Goal: Task Accomplishment & Management: Manage account settings

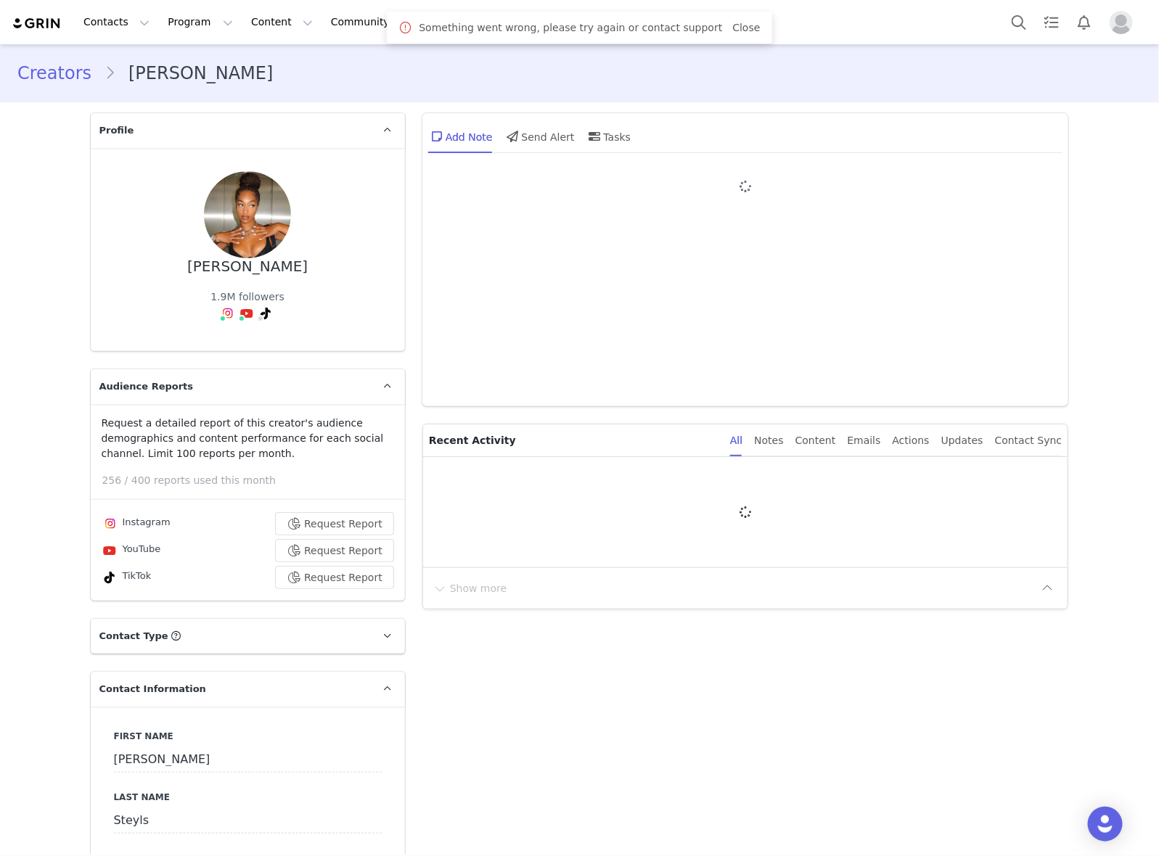
type input "+32 ([GEOGRAPHIC_DATA])"
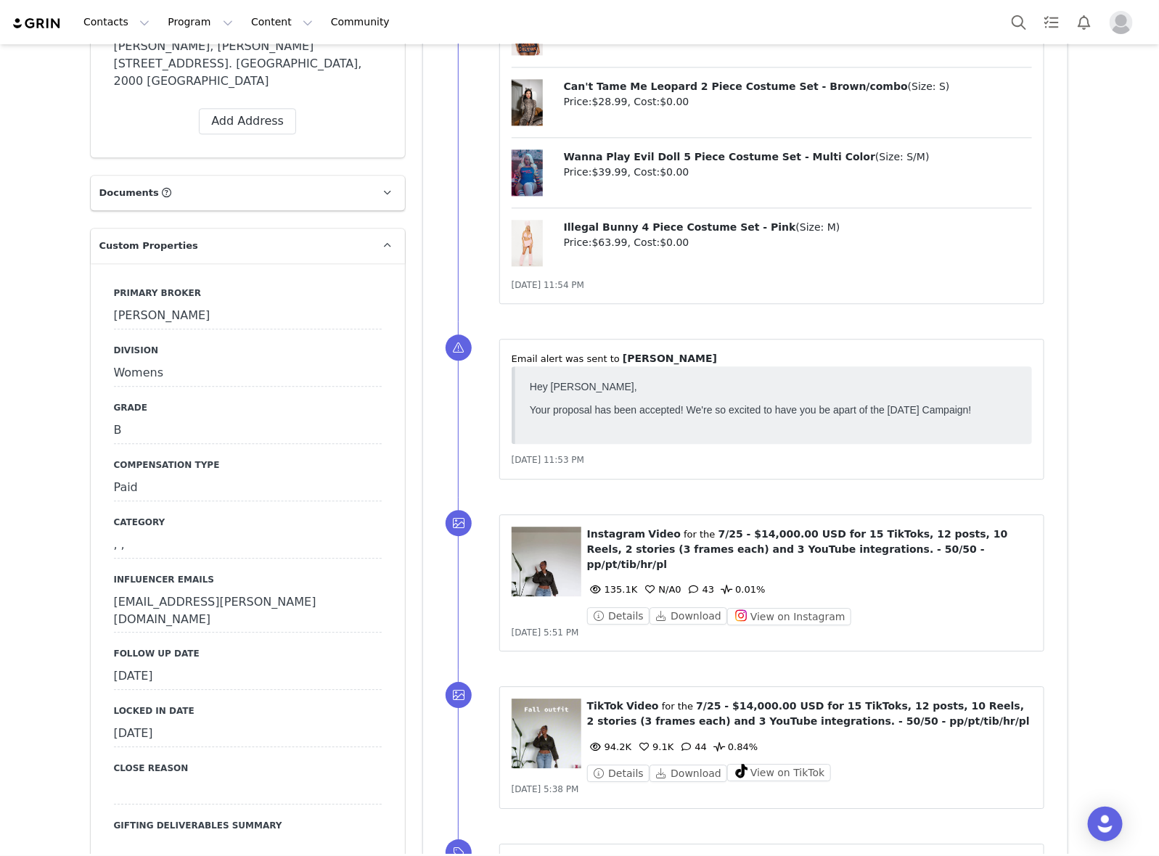
scroll to position [1633, 0]
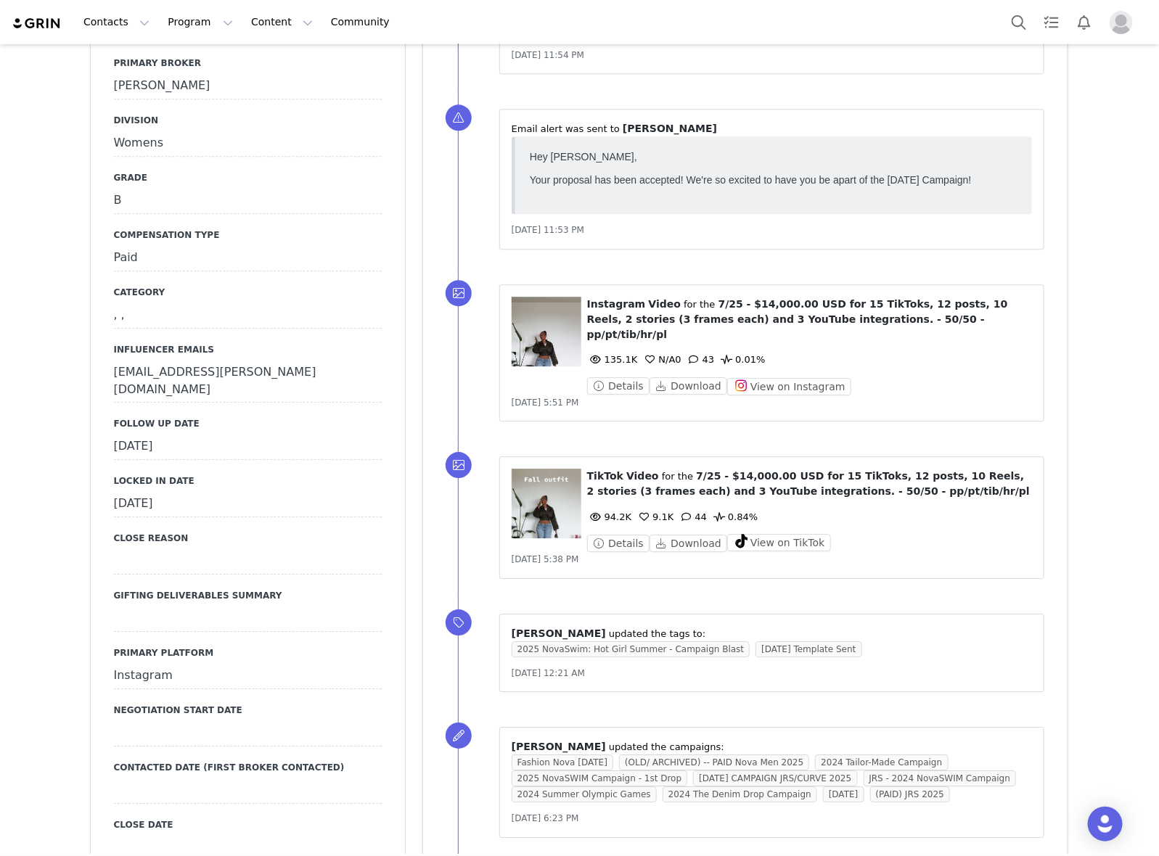
click at [247, 434] on div "[DATE]" at bounding box center [248, 447] width 268 height 26
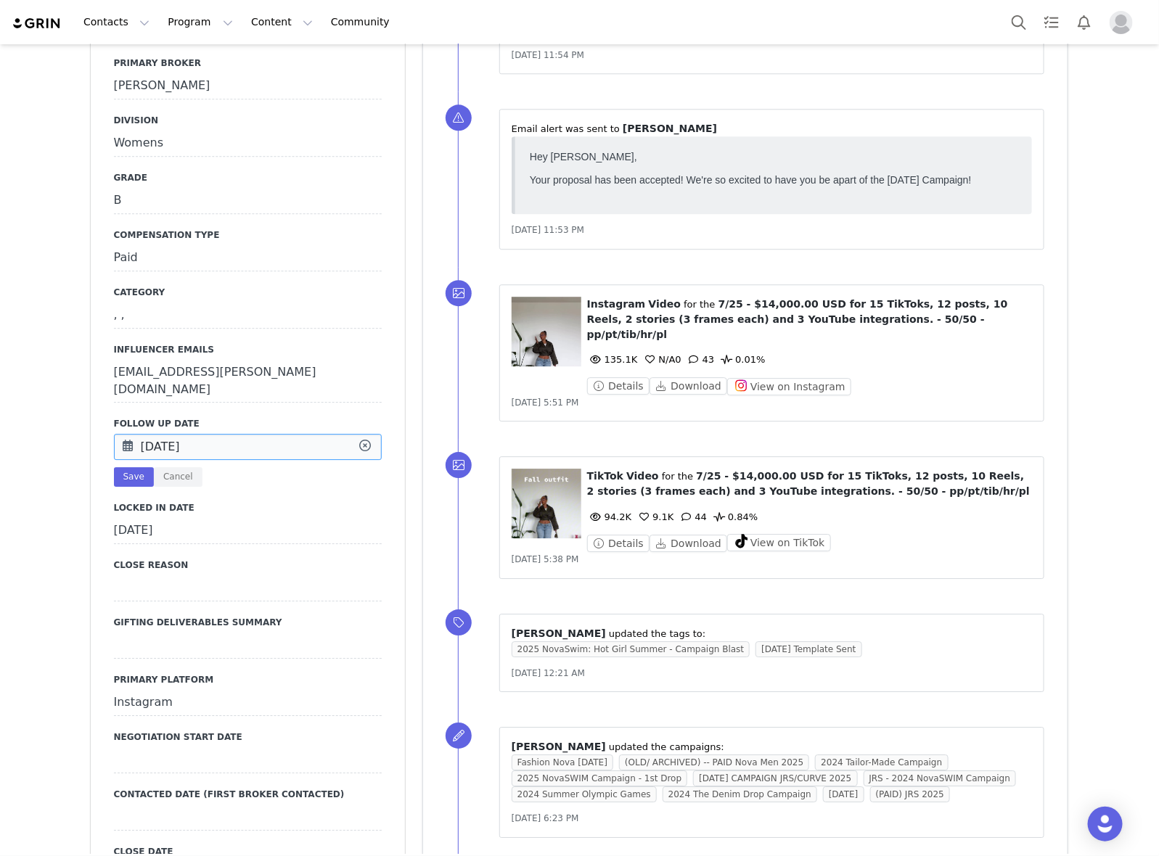
drag, startPoint x: 247, startPoint y: 372, endPoint x: 414, endPoint y: 378, distance: 167.7
click at [247, 434] on input "[DATE]" at bounding box center [248, 447] width 268 height 26
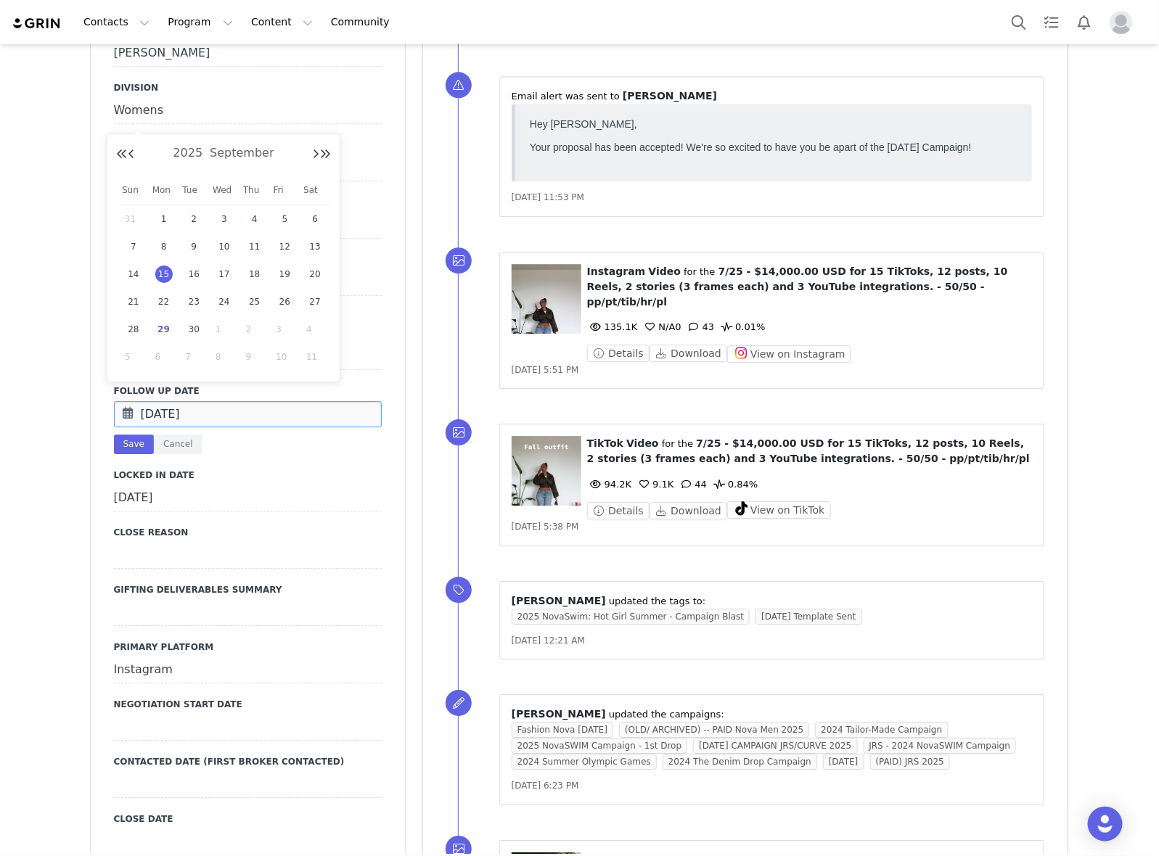
scroll to position [1905, 0]
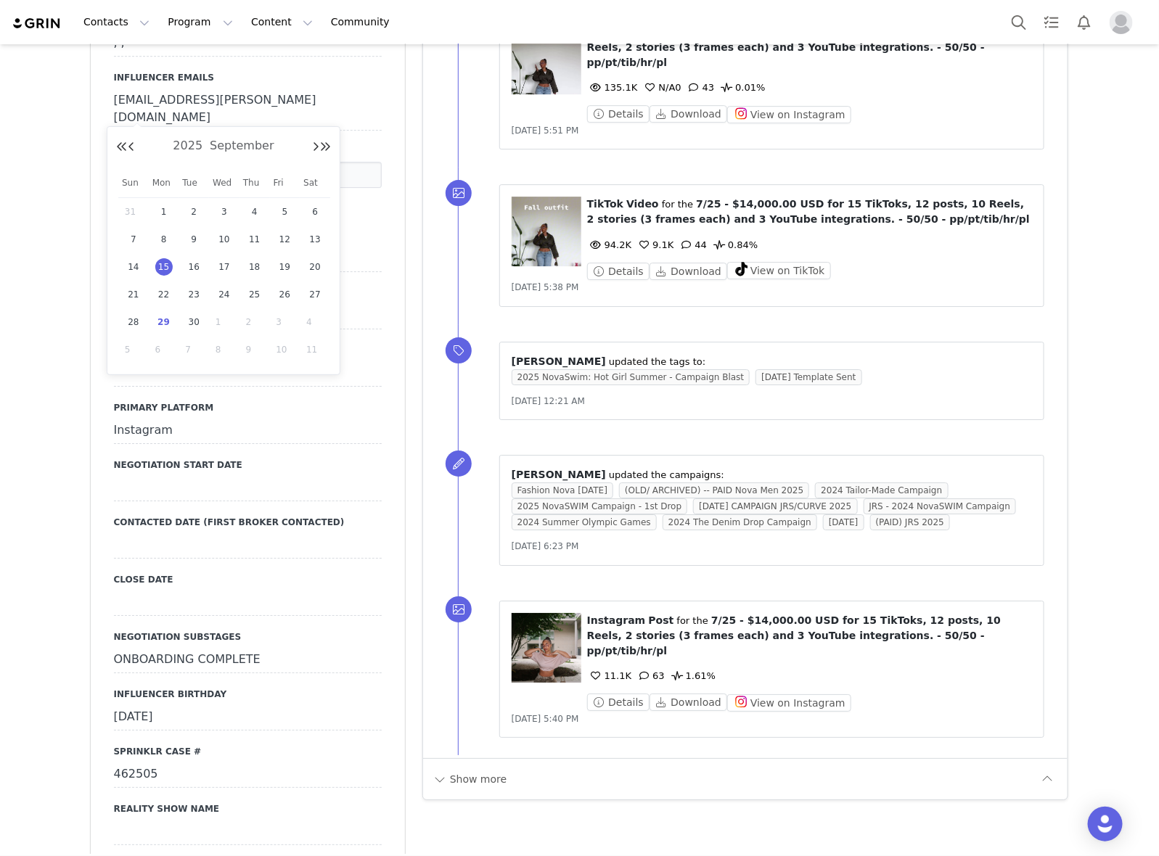
drag, startPoint x: 155, startPoint y: 314, endPoint x: 146, endPoint y: 261, distance: 53.7
click at [155, 316] on div "29" at bounding box center [164, 322] width 30 height 22
type input "[DATE]"
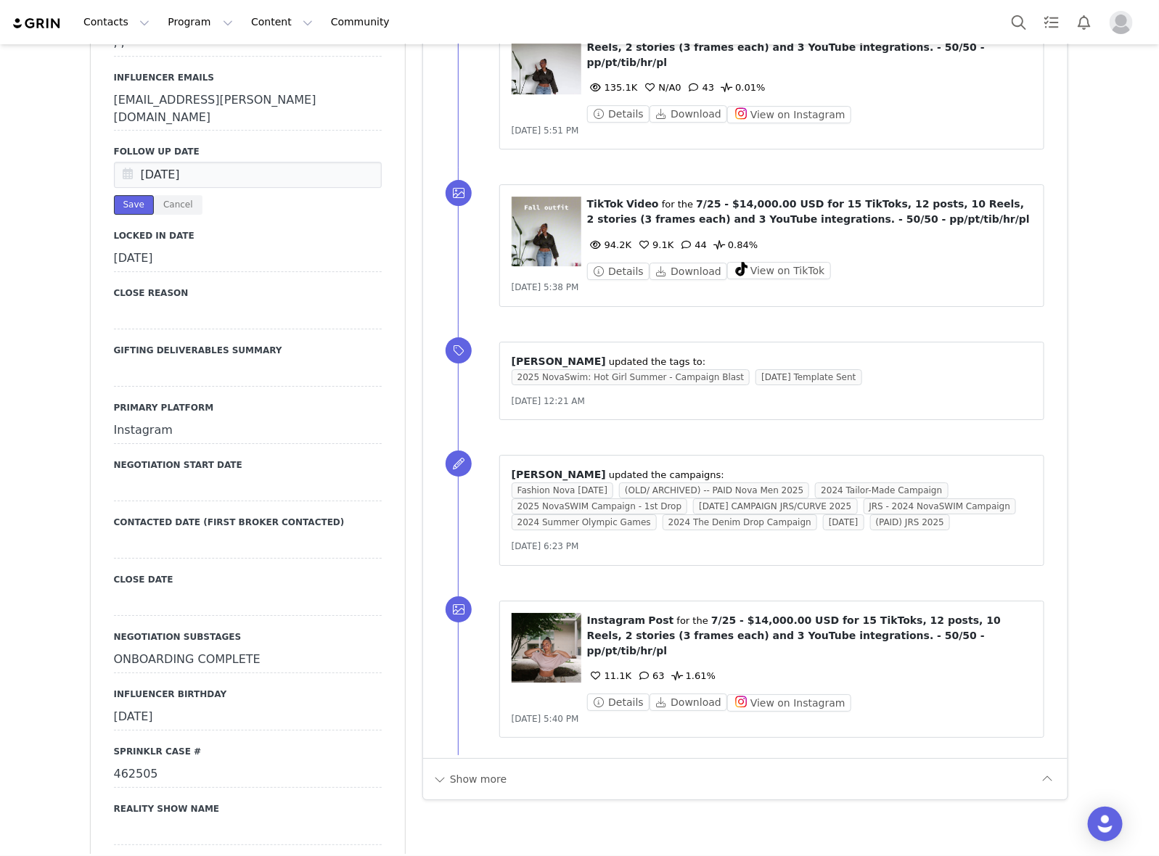
click at [118, 195] on button "Save" at bounding box center [134, 205] width 40 height 20
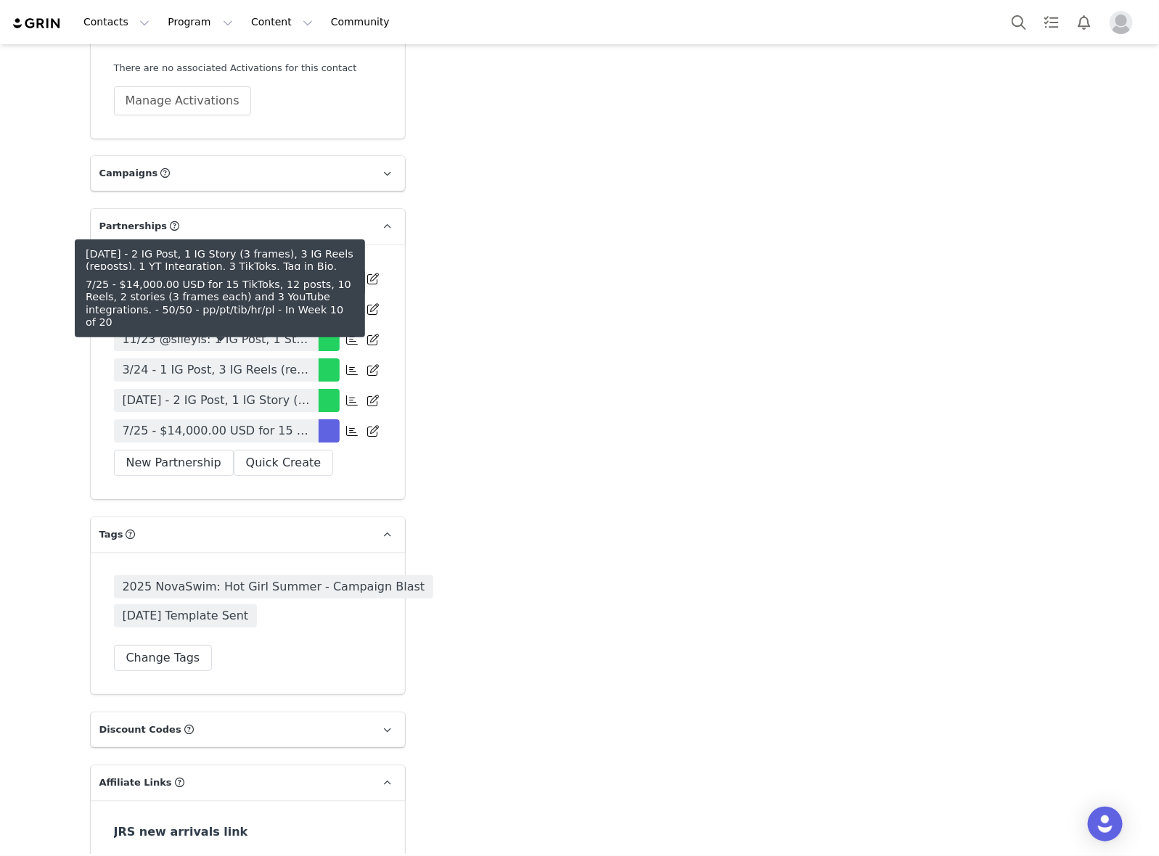
scroll to position [4445, 0]
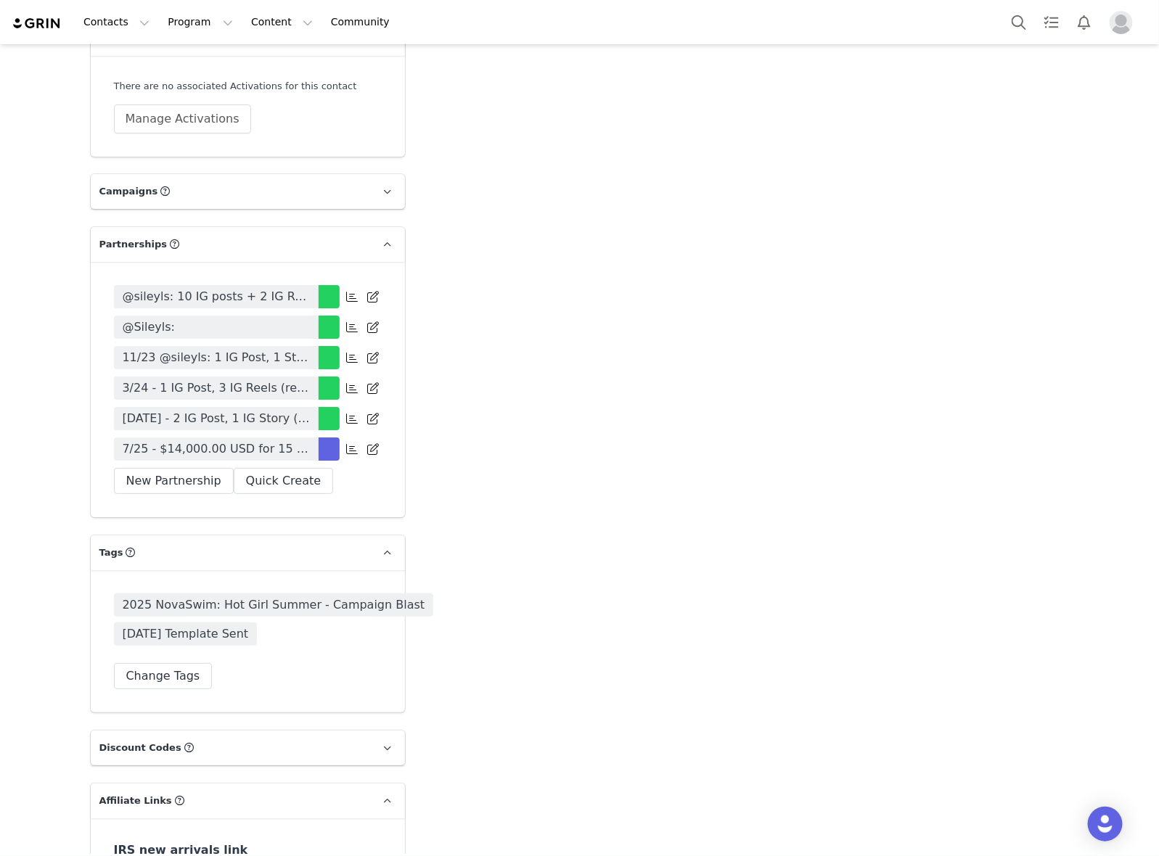
click at [227, 438] on link "7/25 - $14,000.00 USD for 15 TikToks, 12 posts, 10 Reels, 2 stories (3 frames e…" at bounding box center [216, 449] width 205 height 23
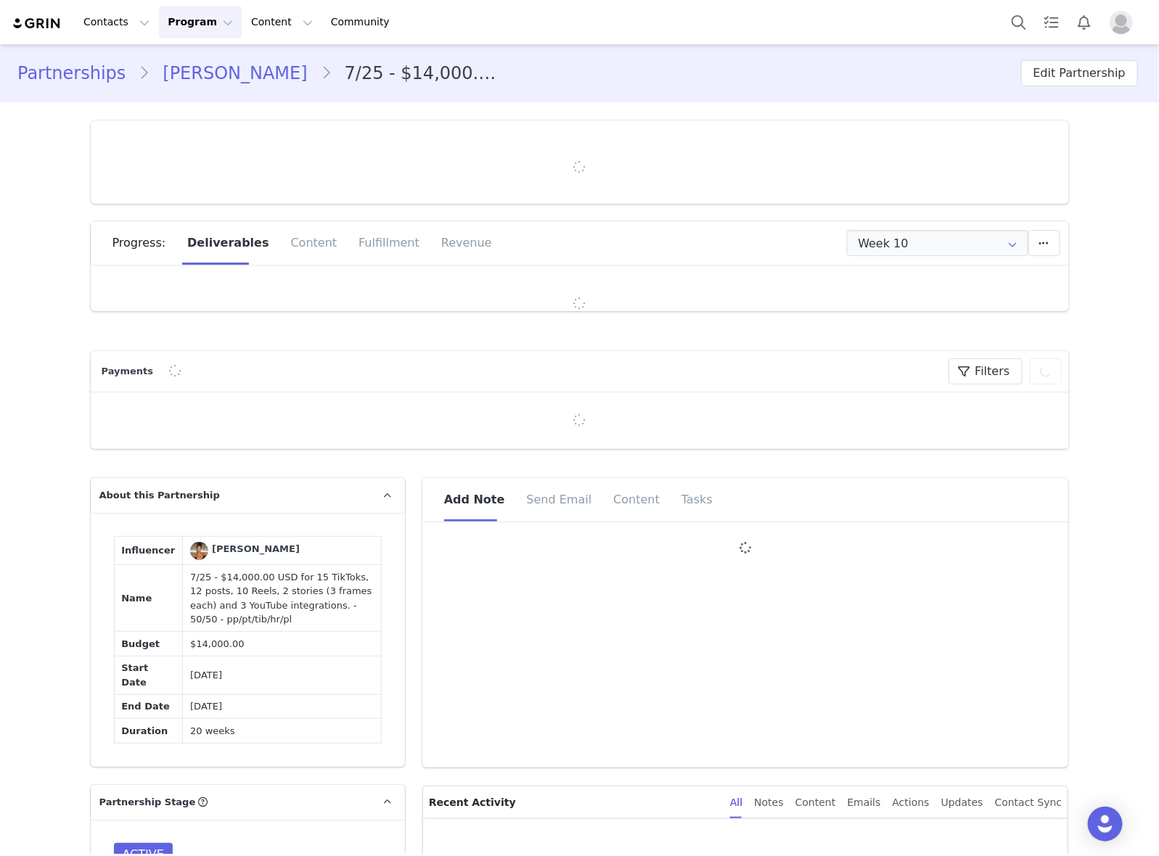
type input "+32 ([GEOGRAPHIC_DATA])"
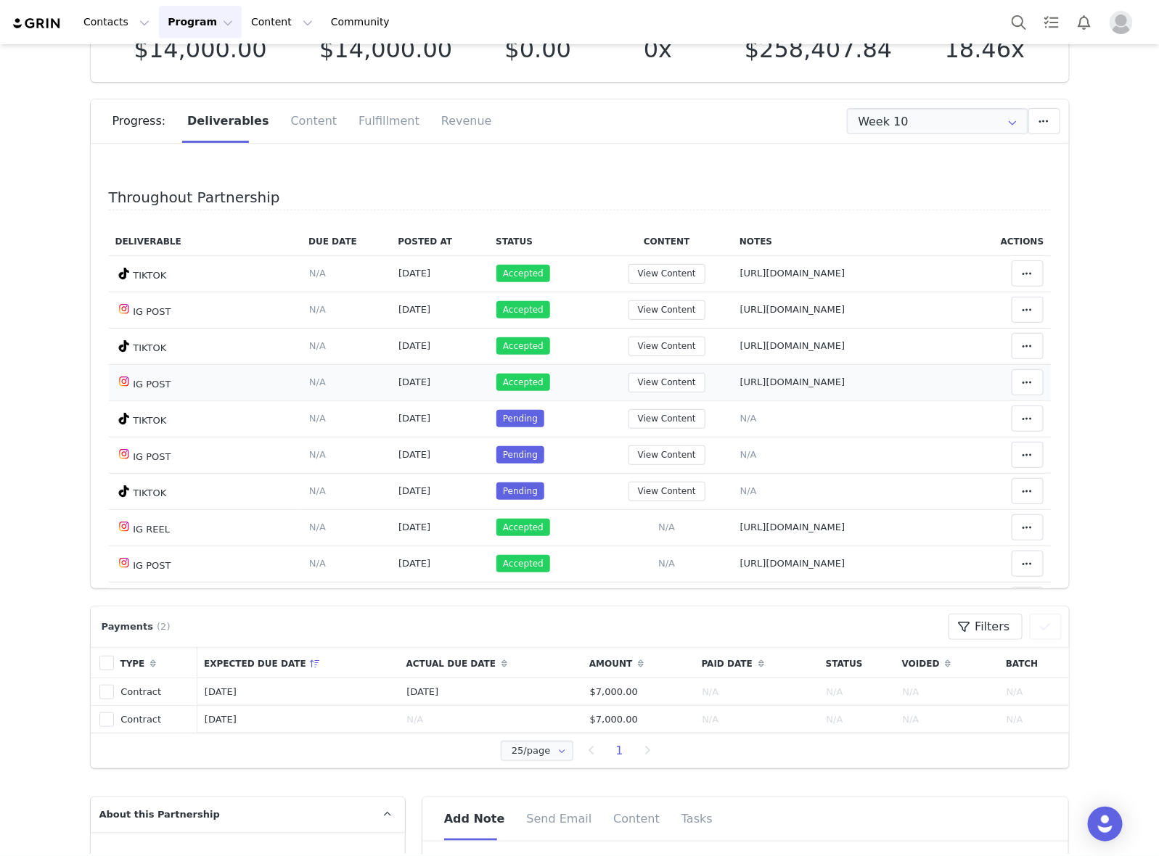
scroll to position [91, 0]
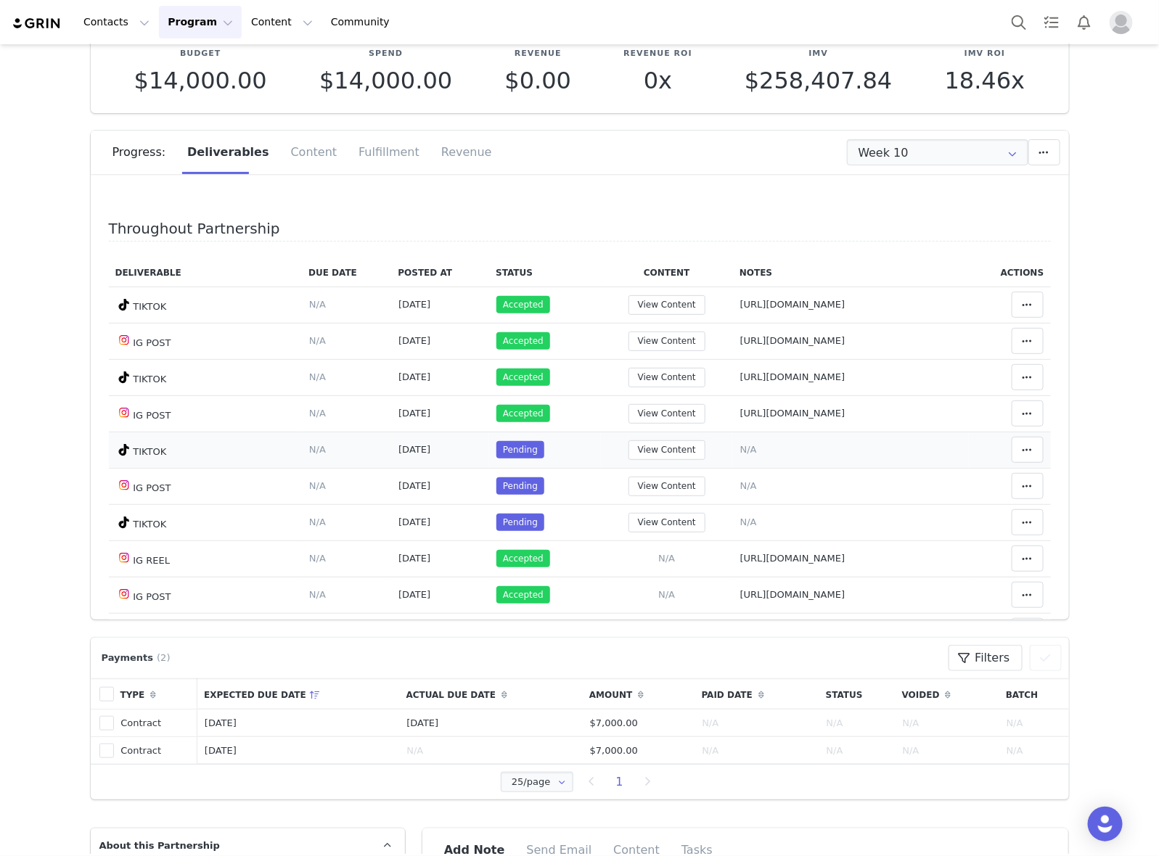
click at [740, 454] on span "N/A" at bounding box center [748, 449] width 17 height 11
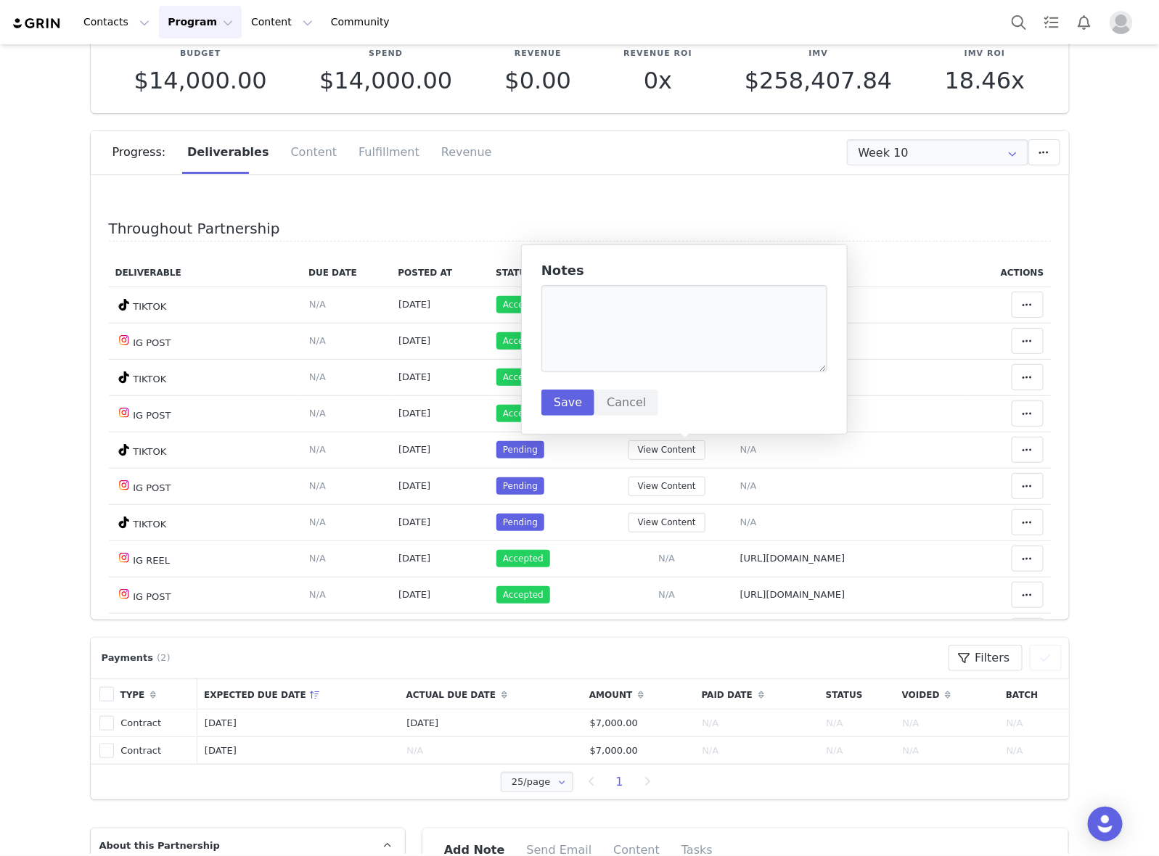
click at [663, 398] on div "Notes Save Cancel" at bounding box center [684, 339] width 286 height 152
drag, startPoint x: 676, startPoint y: 385, endPoint x: 693, endPoint y: 353, distance: 35.7
click at [676, 385] on div "Notes Save Cancel" at bounding box center [684, 339] width 286 height 152
click at [709, 343] on textarea at bounding box center [684, 328] width 286 height 87
click at [644, 305] on textarea at bounding box center [684, 328] width 286 height 87
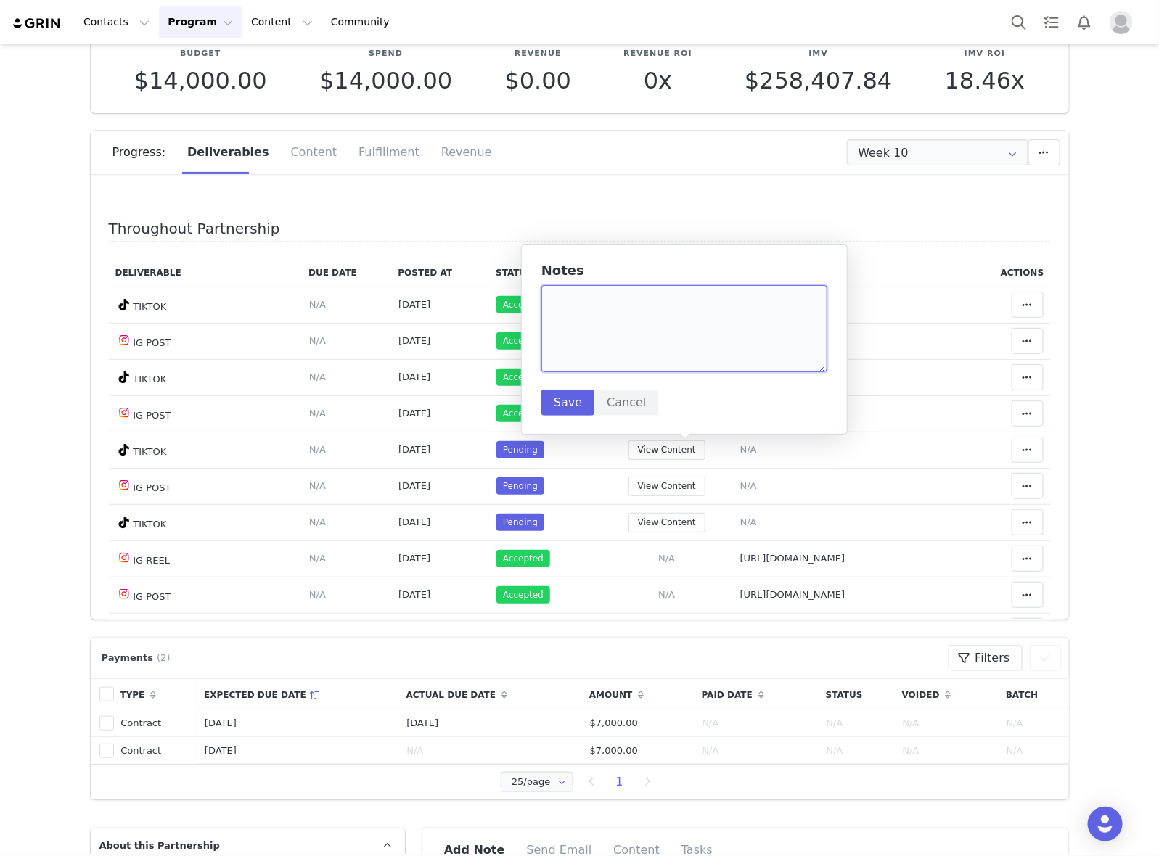
paste textarea "[URL][DOMAIN_NAME]"
type textarea "[URL][DOMAIN_NAME]"
drag, startPoint x: 554, startPoint y: 400, endPoint x: 1028, endPoint y: 450, distance: 476.5
click at [559, 401] on button "Save" at bounding box center [567, 403] width 53 height 26
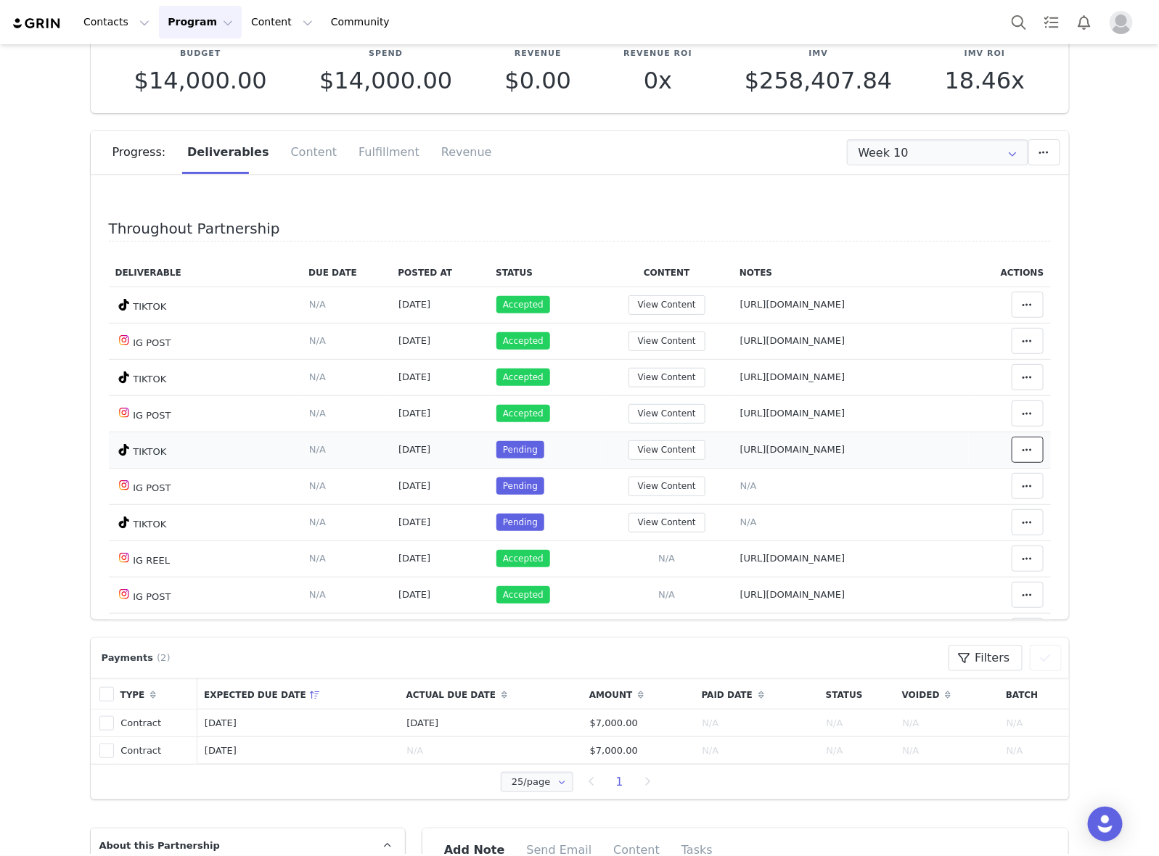
click at [1019, 445] on span at bounding box center [1027, 449] width 17 height 17
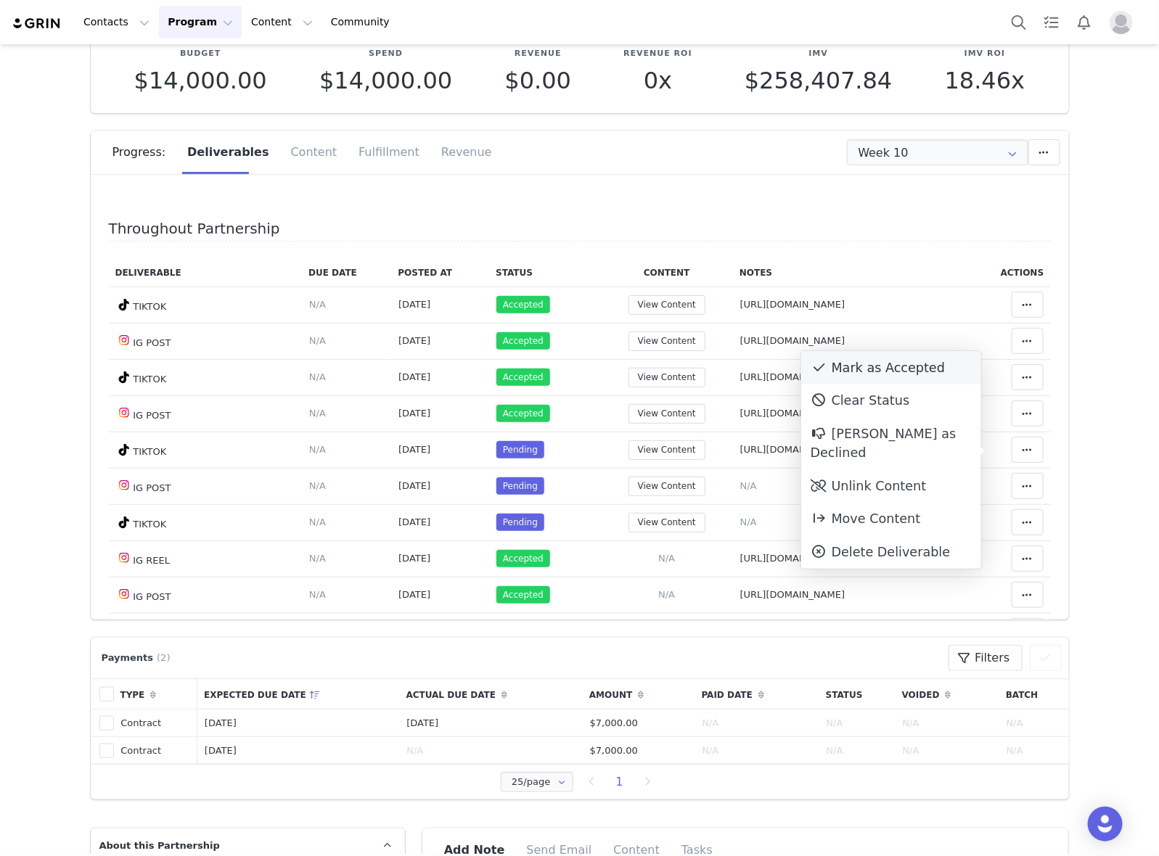
click at [902, 367] on div "Mark as Accepted" at bounding box center [891, 367] width 180 height 33
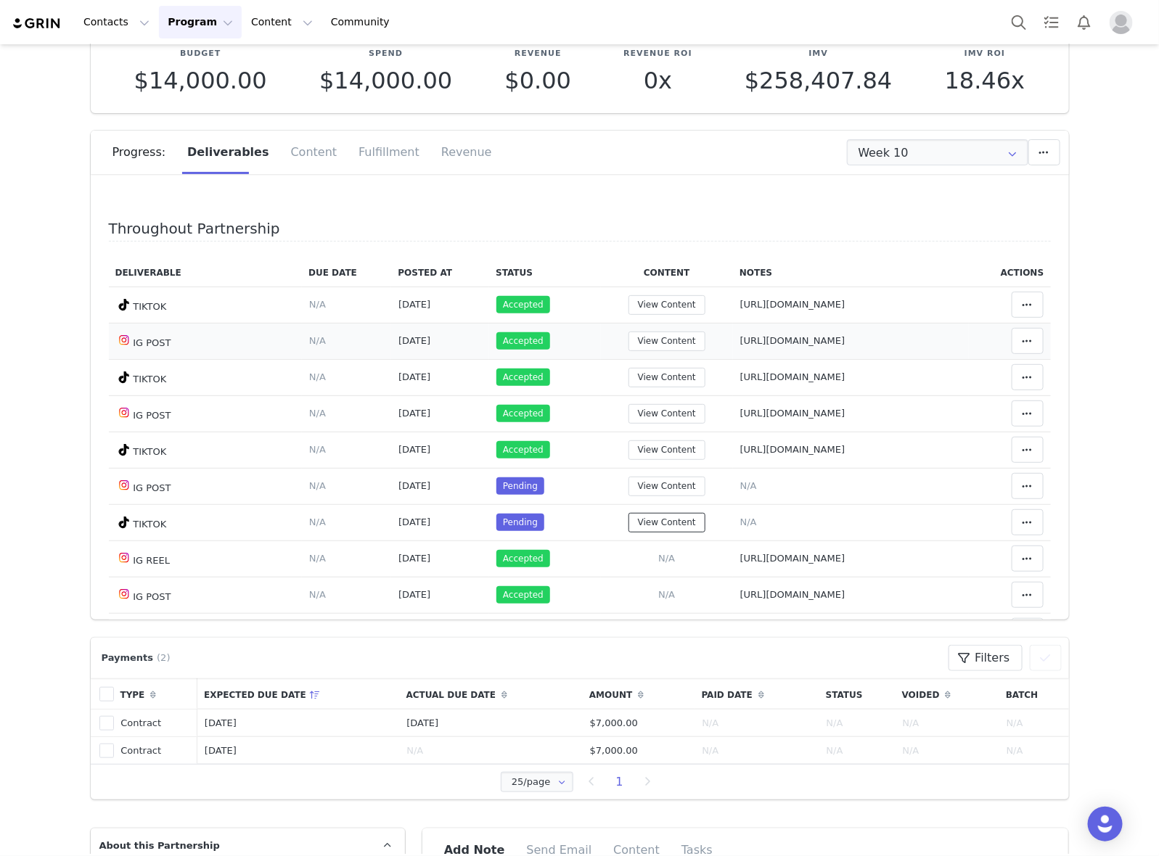
drag, startPoint x: 621, startPoint y: 523, endPoint x: 866, endPoint y: 338, distance: 306.7
click at [628, 523] on button "View Content" at bounding box center [666, 523] width 77 height 20
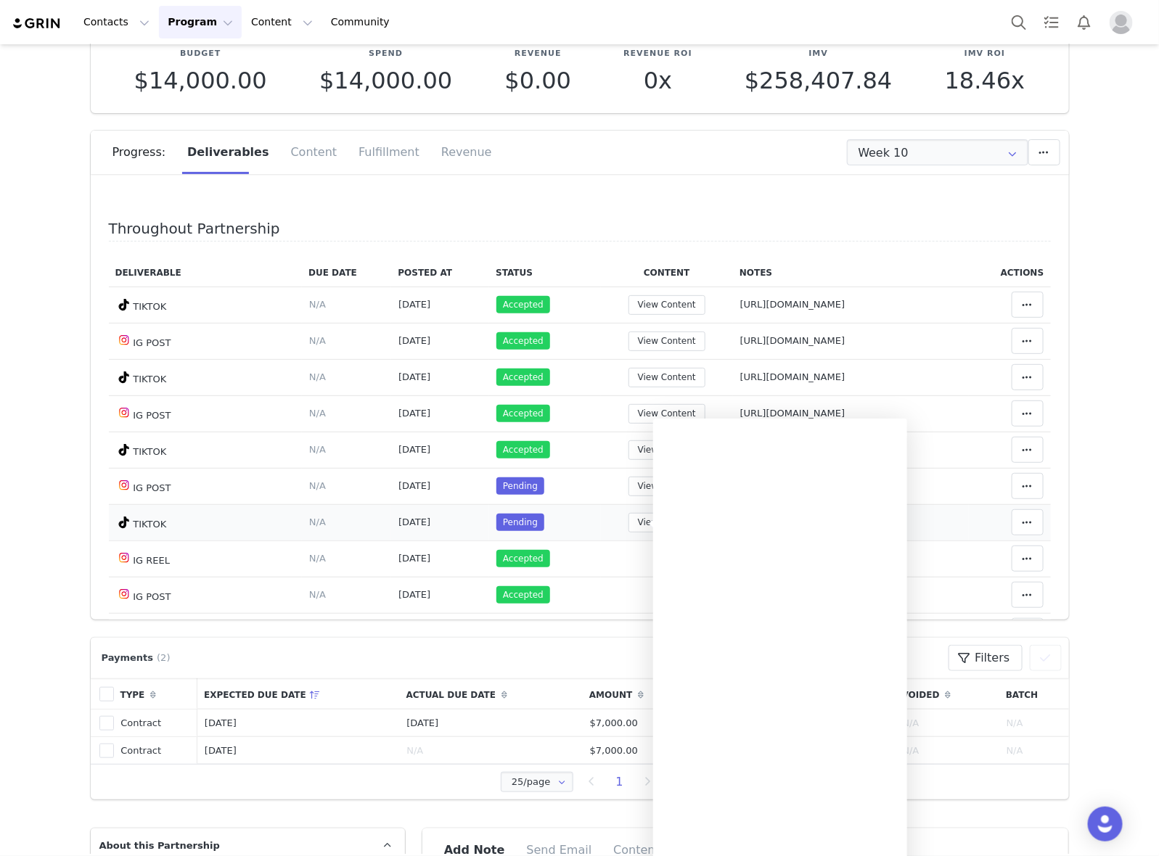
click at [945, 509] on td "Notes Save Cancel N/A" at bounding box center [851, 522] width 236 height 36
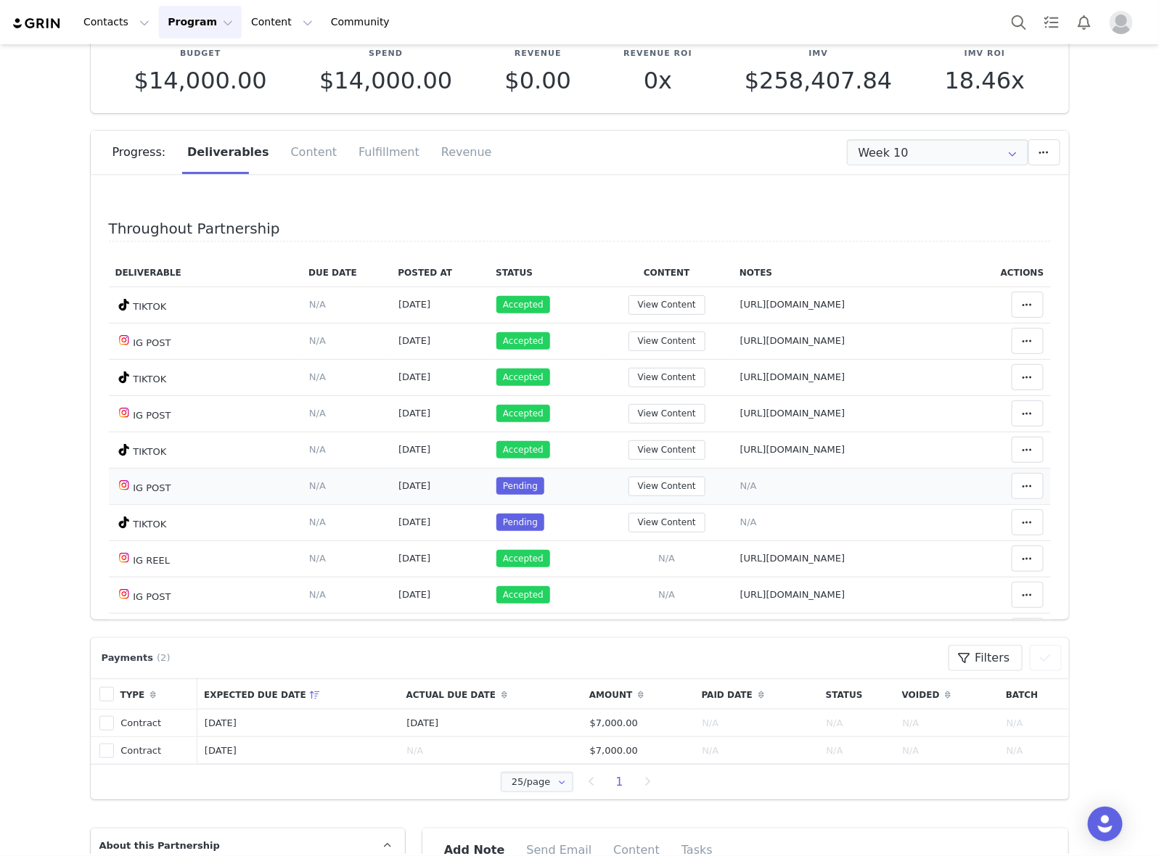
click at [733, 480] on td "Notes Save Cancel N/A" at bounding box center [851, 486] width 236 height 36
click at [740, 491] on span "N/A" at bounding box center [748, 485] width 17 height 11
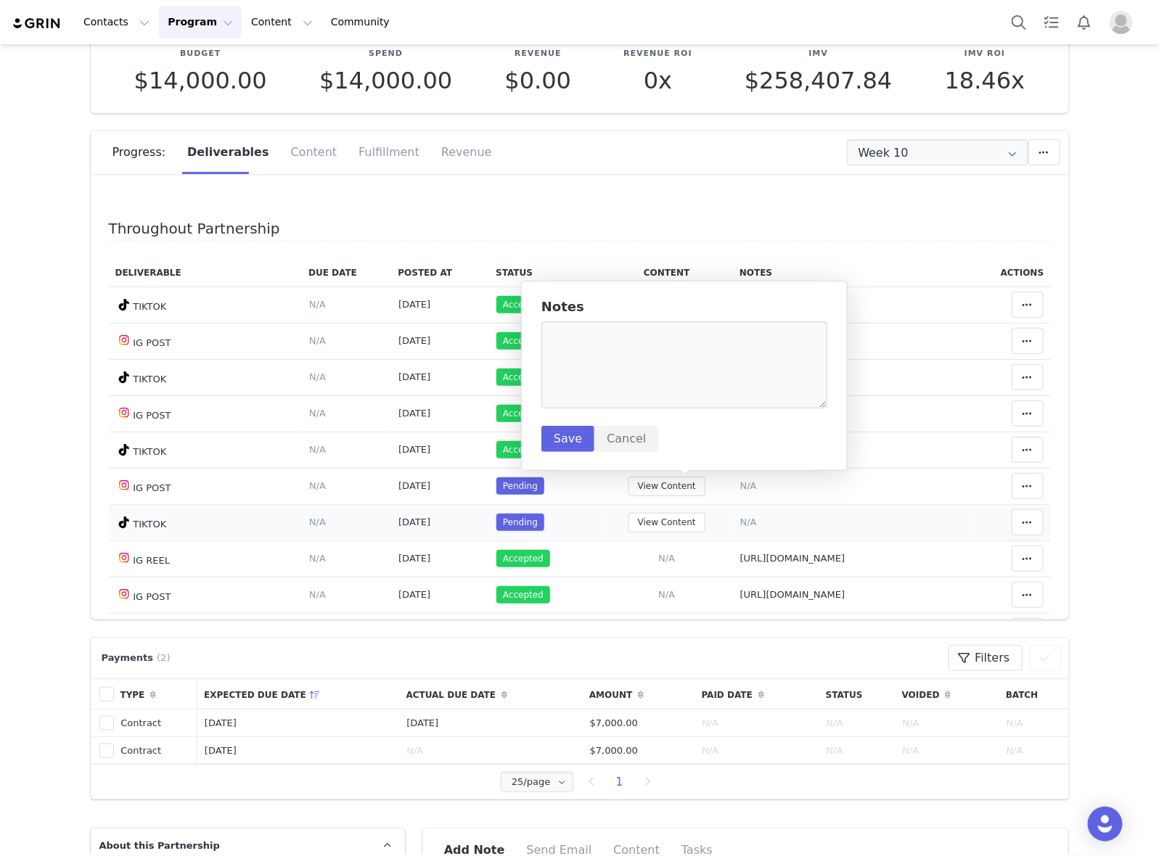
click at [858, 520] on td "Notes Save Cancel N/A" at bounding box center [851, 522] width 236 height 36
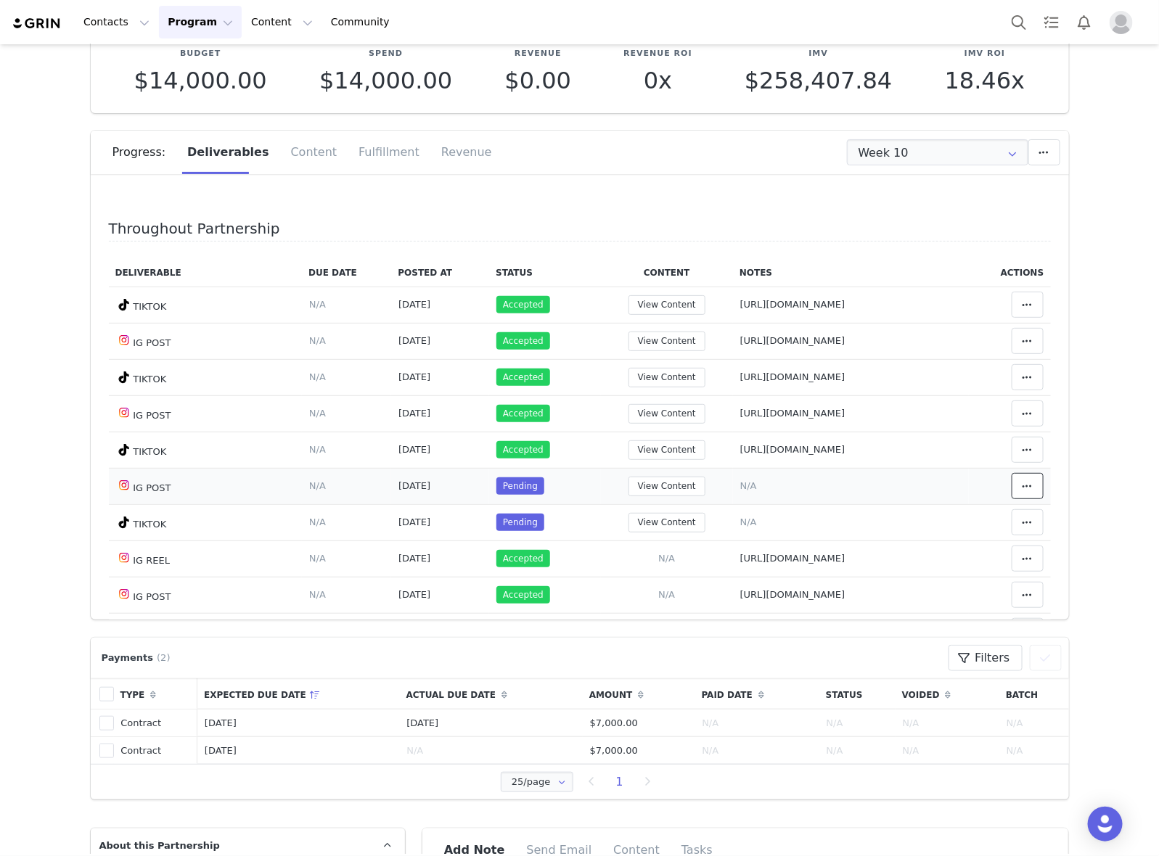
click at [1012, 486] on button at bounding box center [1028, 486] width 32 height 26
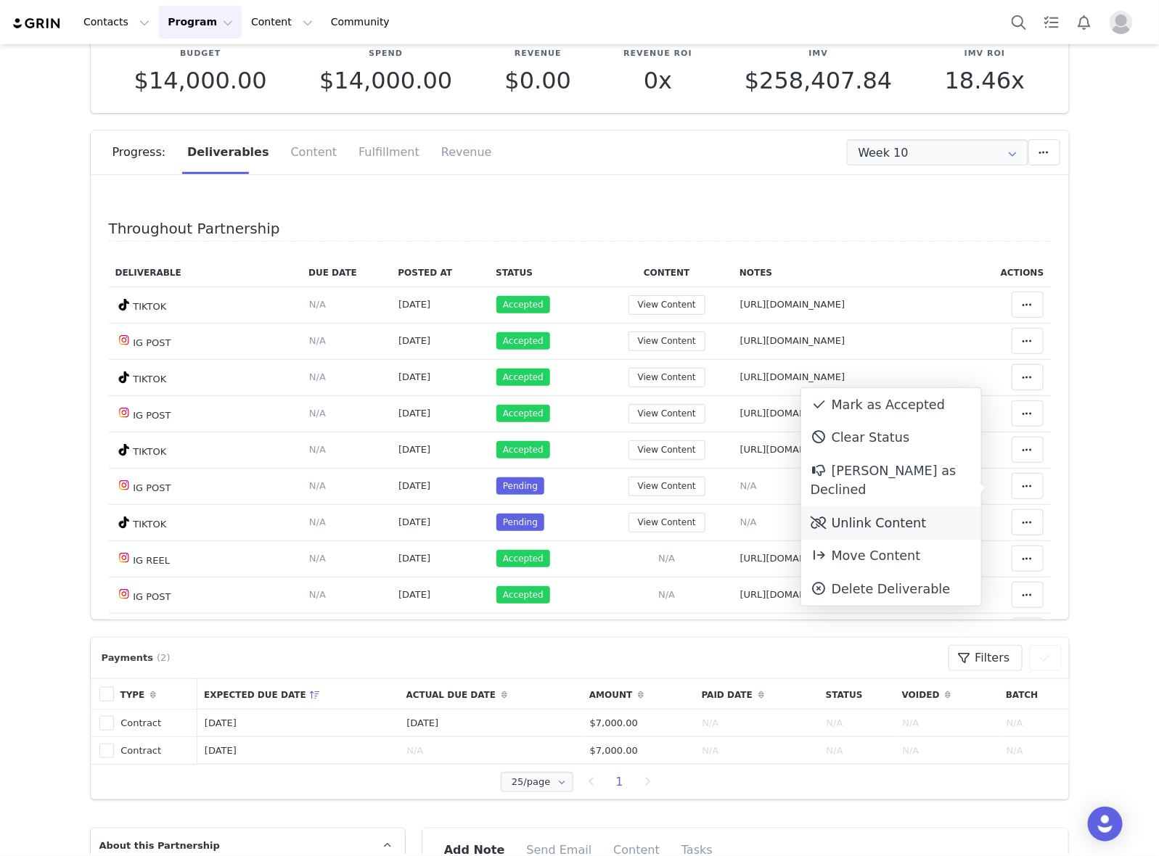
click at [857, 507] on div "Unlink Content" at bounding box center [891, 523] width 180 height 33
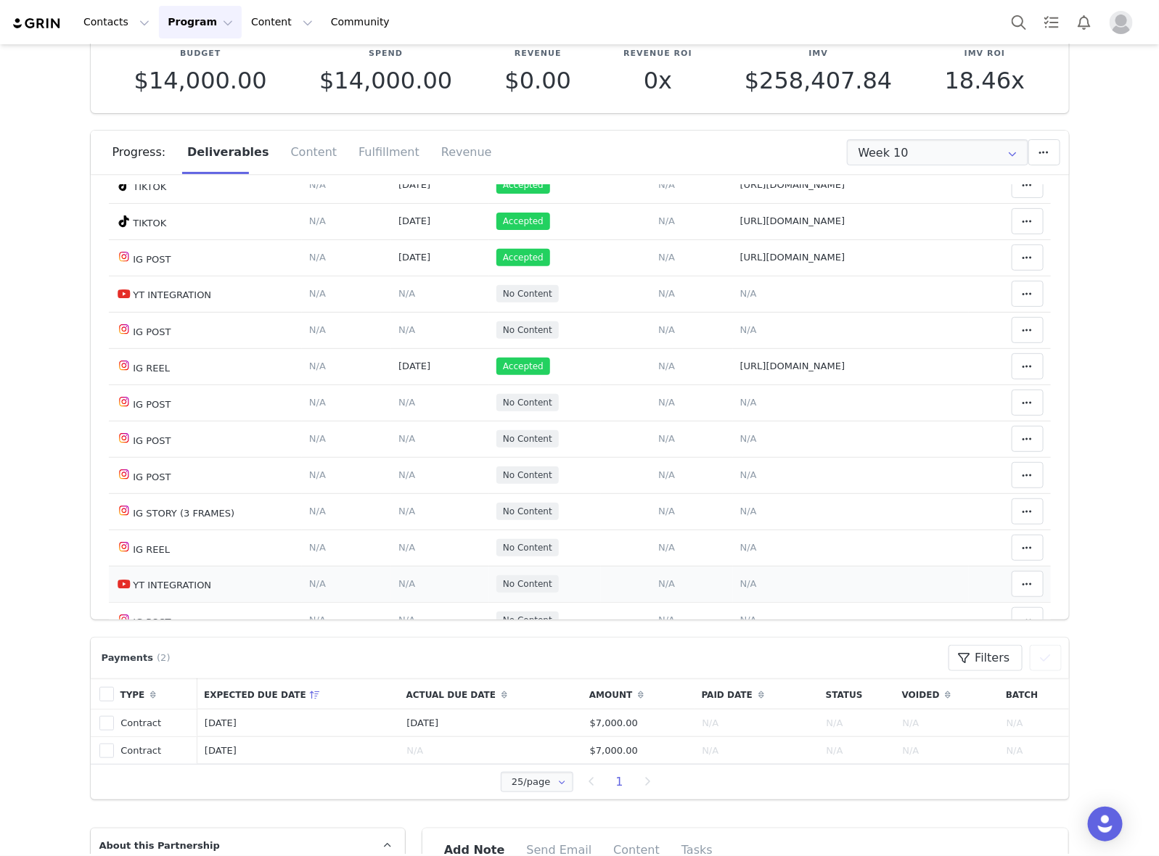
scroll to position [454, 0]
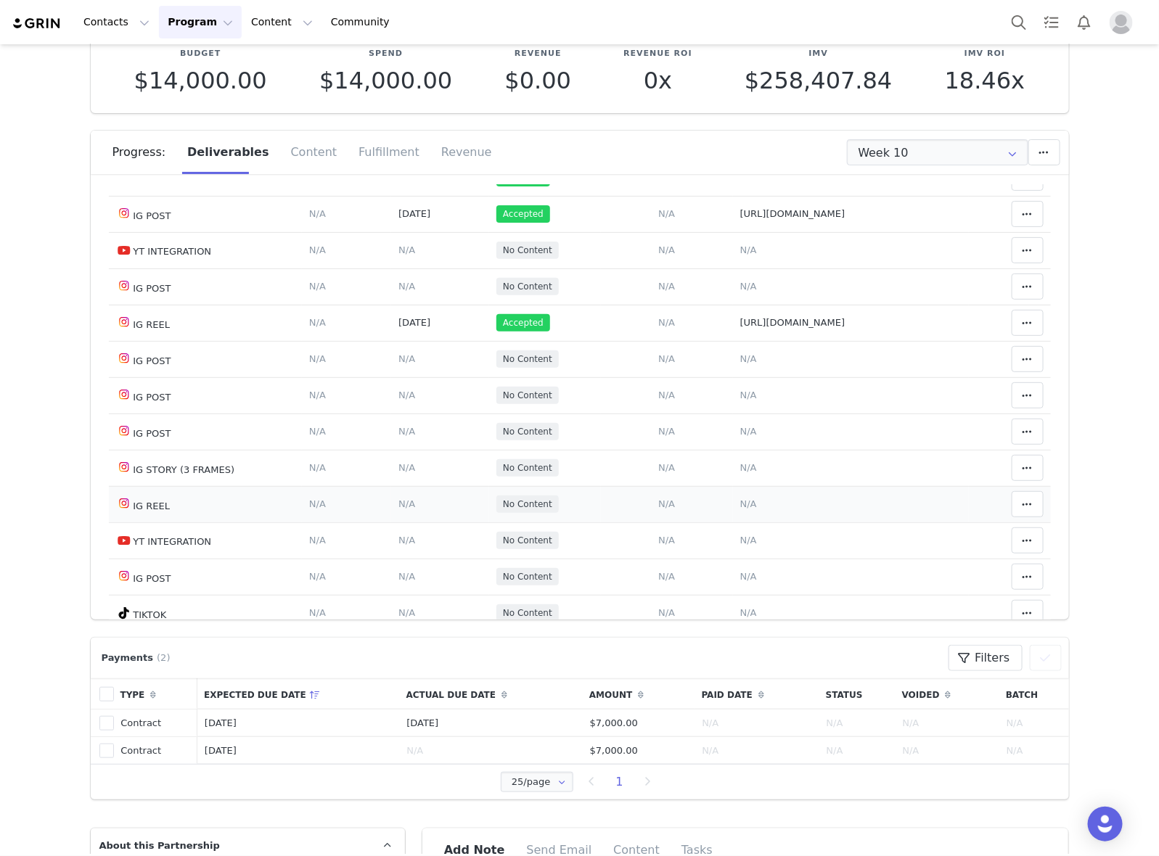
click at [740, 509] on span "N/A" at bounding box center [748, 504] width 17 height 11
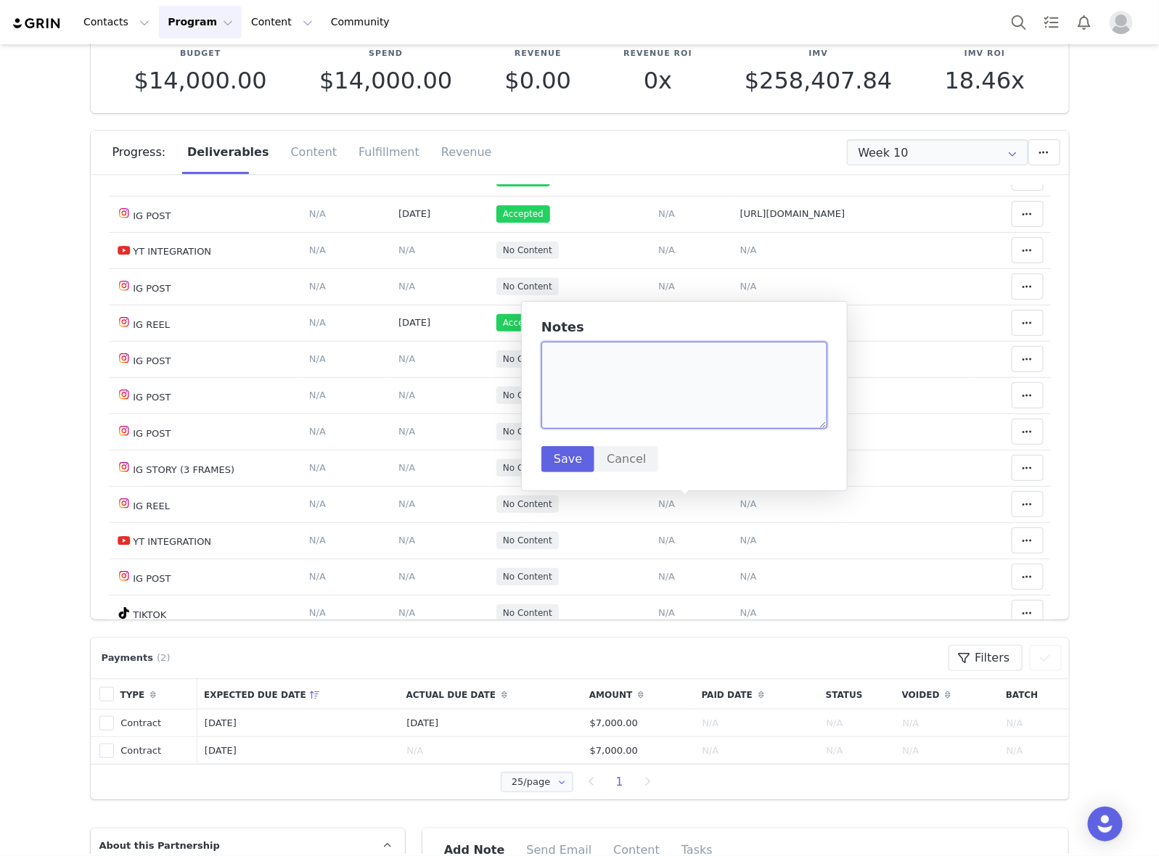
click at [662, 417] on textarea at bounding box center [684, 385] width 286 height 87
paste textarea "[URL][DOMAIN_NAME]"
type textarea "[URL][DOMAIN_NAME]"
drag, startPoint x: 567, startPoint y: 458, endPoint x: 821, endPoint y: 517, distance: 260.7
click at [567, 458] on button "Save" at bounding box center [567, 459] width 53 height 26
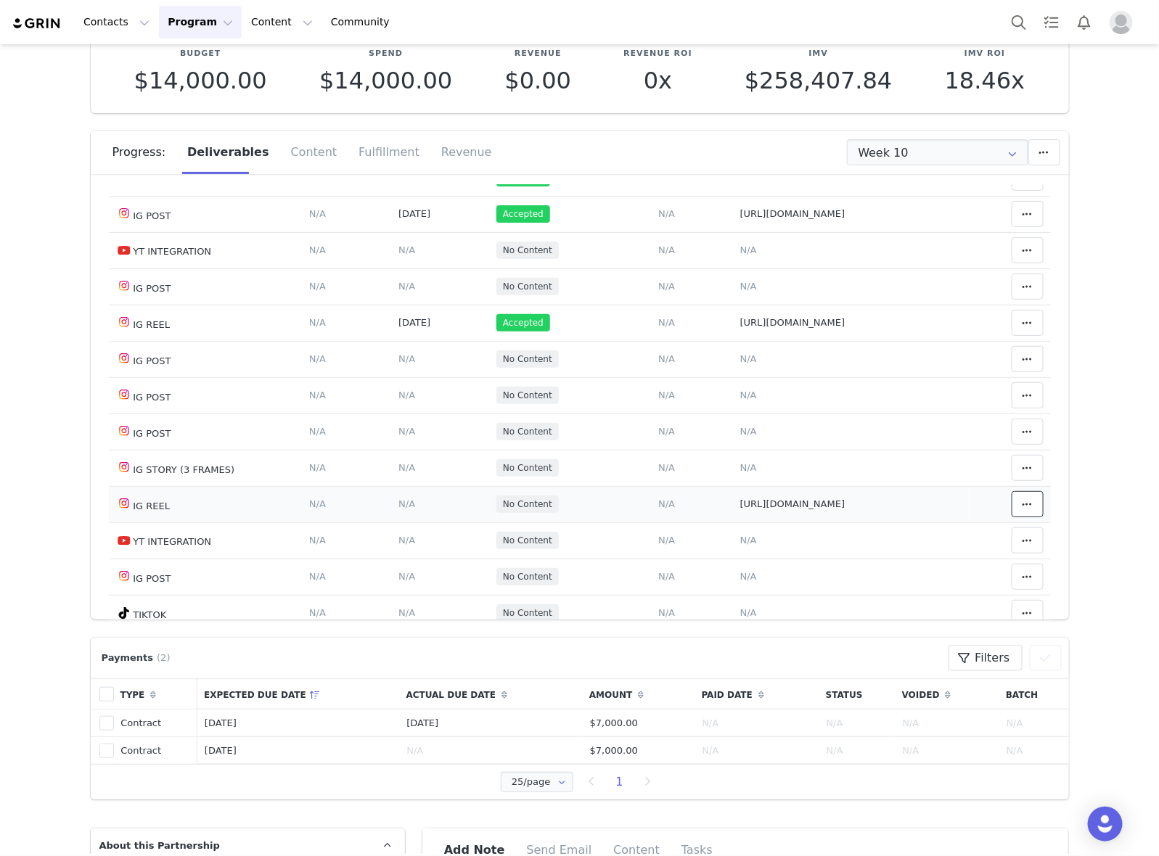
click at [1022, 509] on icon at bounding box center [1027, 505] width 10 height 12
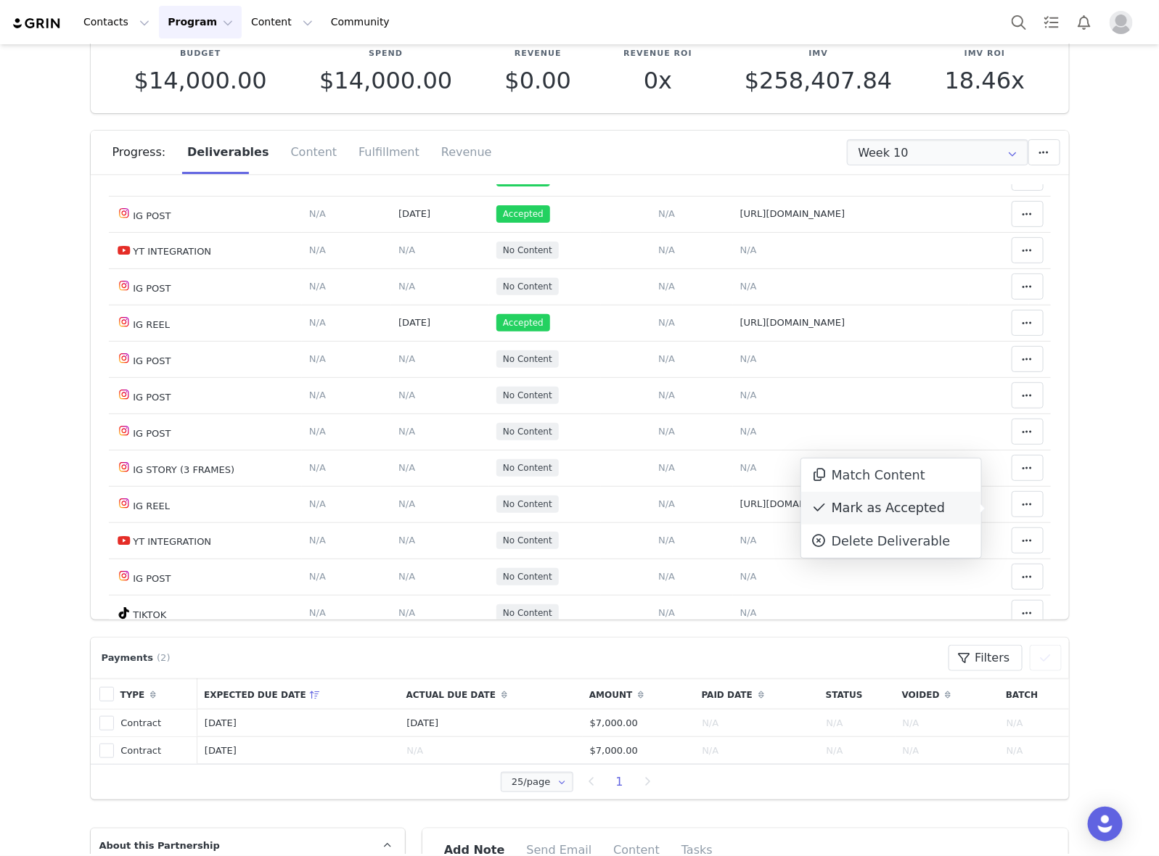
click at [877, 503] on div "Mark as Accepted" at bounding box center [891, 508] width 180 height 33
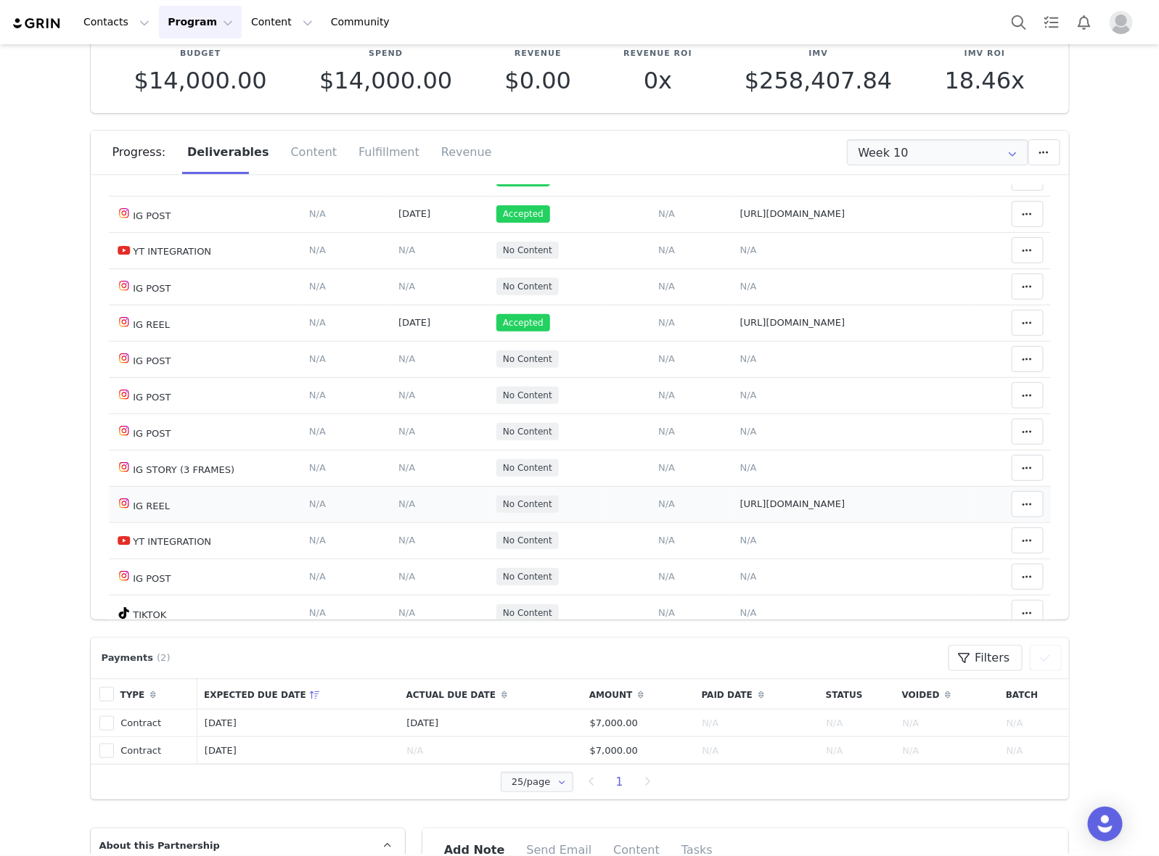
click at [398, 509] on span "N/A" at bounding box center [406, 504] width 17 height 11
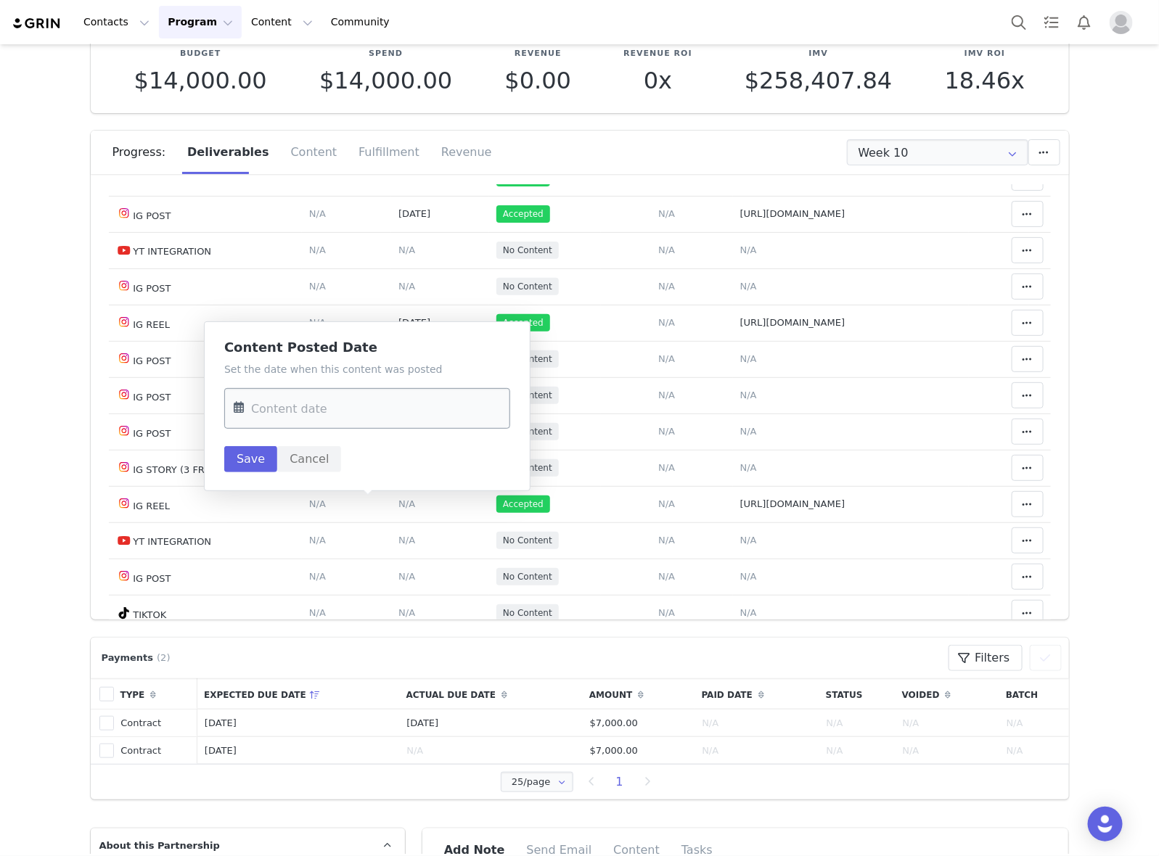
click at [376, 423] on input "text" at bounding box center [367, 408] width 286 height 41
click at [284, 571] on span "15" at bounding box center [281, 578] width 17 height 17
type input "[DATE]"
click at [255, 468] on button "Save" at bounding box center [250, 459] width 53 height 26
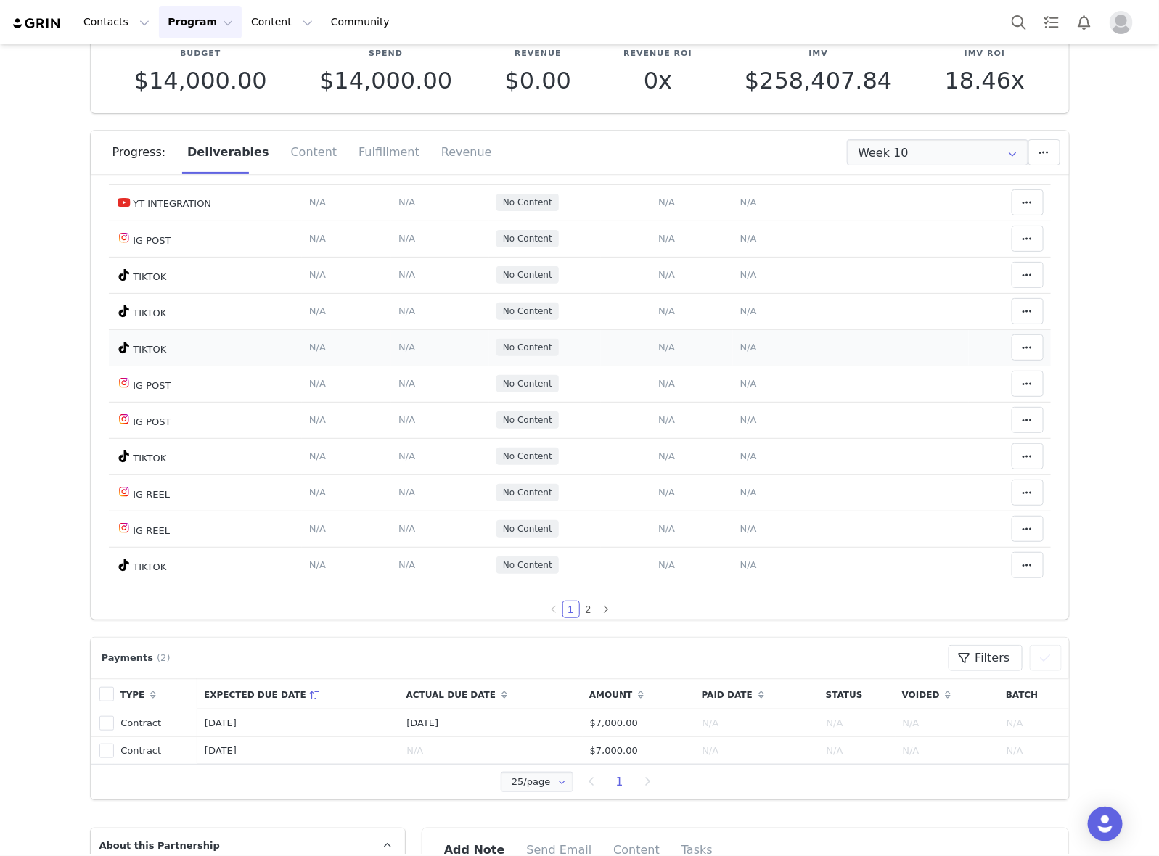
scroll to position [813, 0]
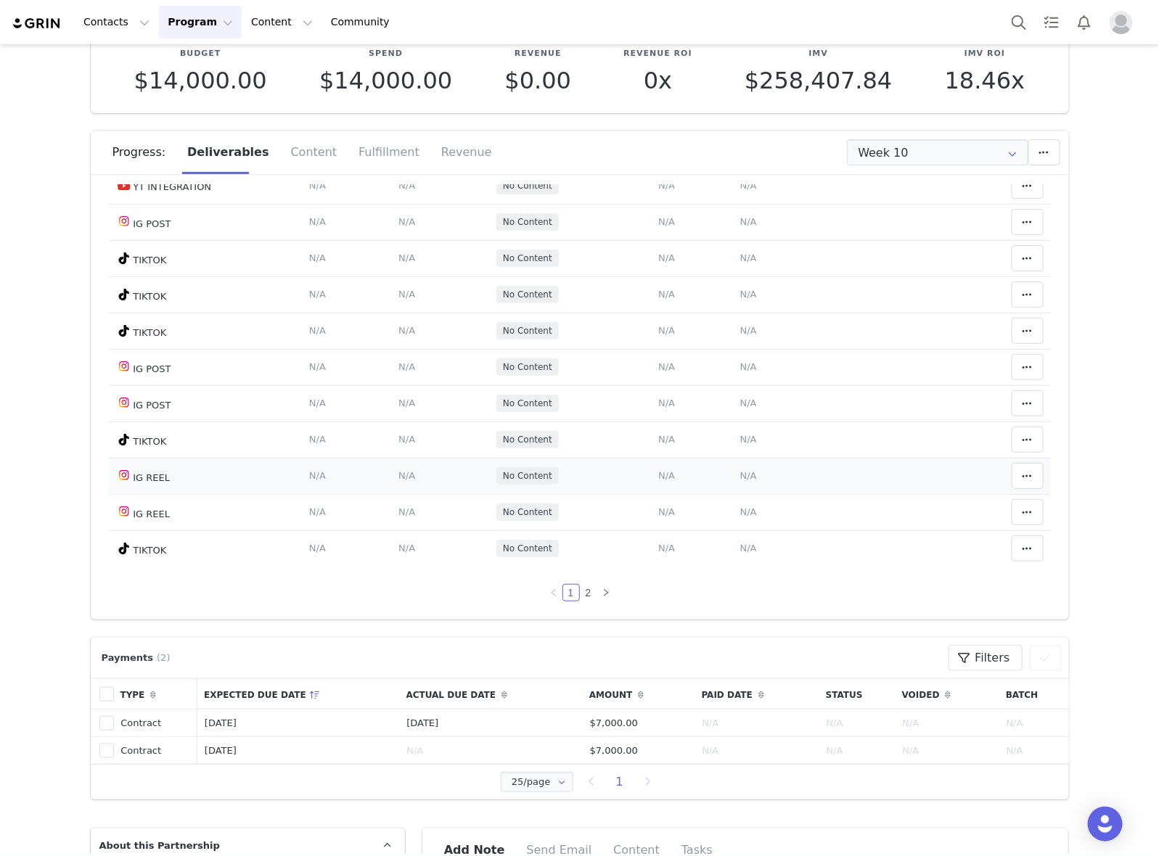
drag, startPoint x: 682, startPoint y: 472, endPoint x: 673, endPoint y: 448, distance: 25.5
click at [740, 472] on span "N/A" at bounding box center [748, 475] width 17 height 11
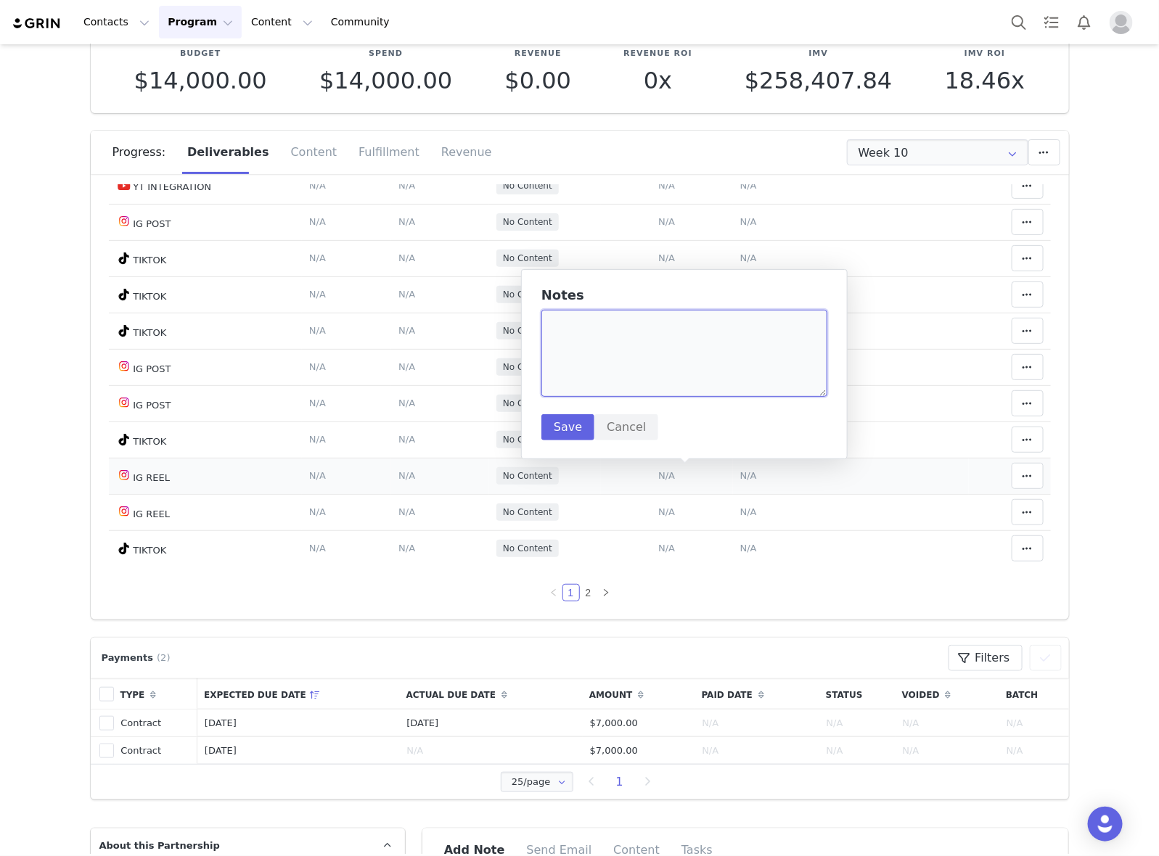
click at [668, 382] on textarea at bounding box center [684, 353] width 286 height 87
paste textarea "[URL][DOMAIN_NAME]"
type textarea "[URL][DOMAIN_NAME]"
click at [581, 432] on button "Save" at bounding box center [567, 427] width 53 height 26
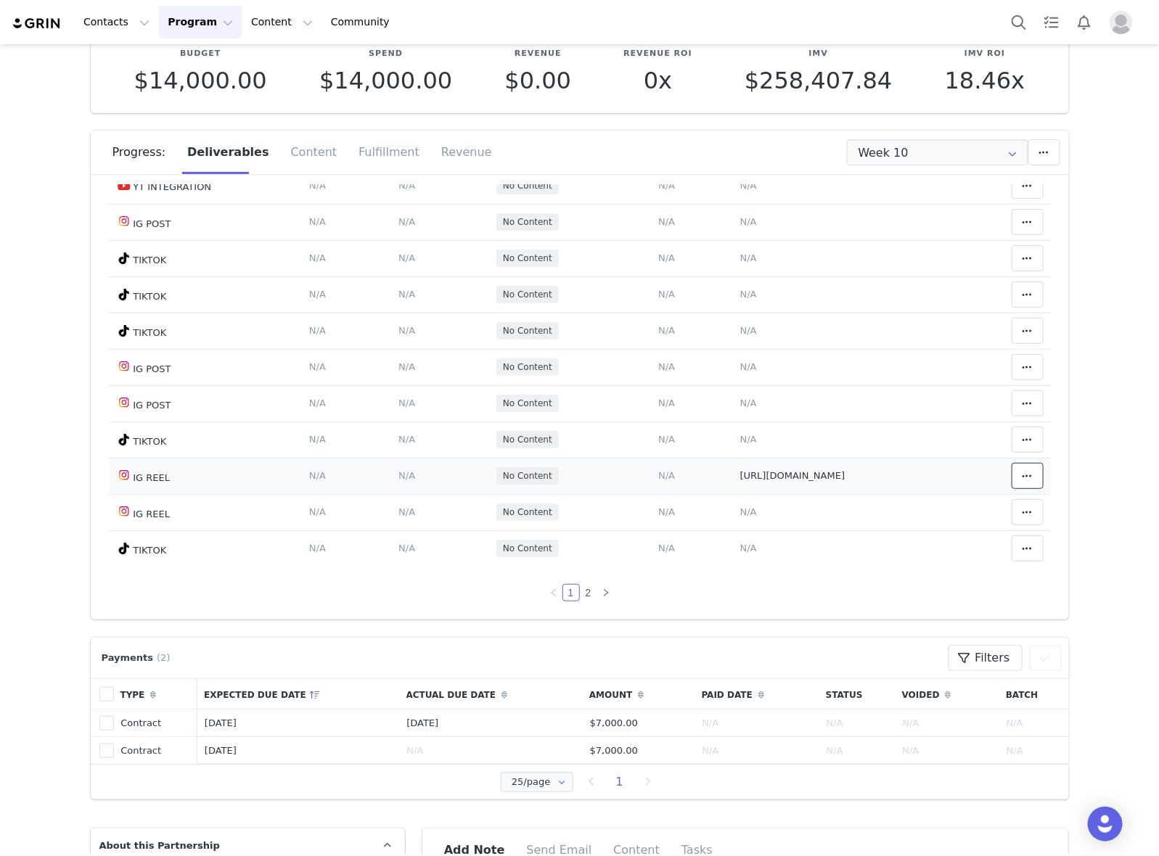
drag, startPoint x: 1005, startPoint y: 483, endPoint x: 977, endPoint y: 480, distance: 28.4
click at [1019, 483] on span at bounding box center [1027, 475] width 17 height 17
click at [907, 472] on div "Mark as Accepted" at bounding box center [891, 476] width 180 height 33
click at [398, 477] on span "N/A" at bounding box center [406, 475] width 17 height 11
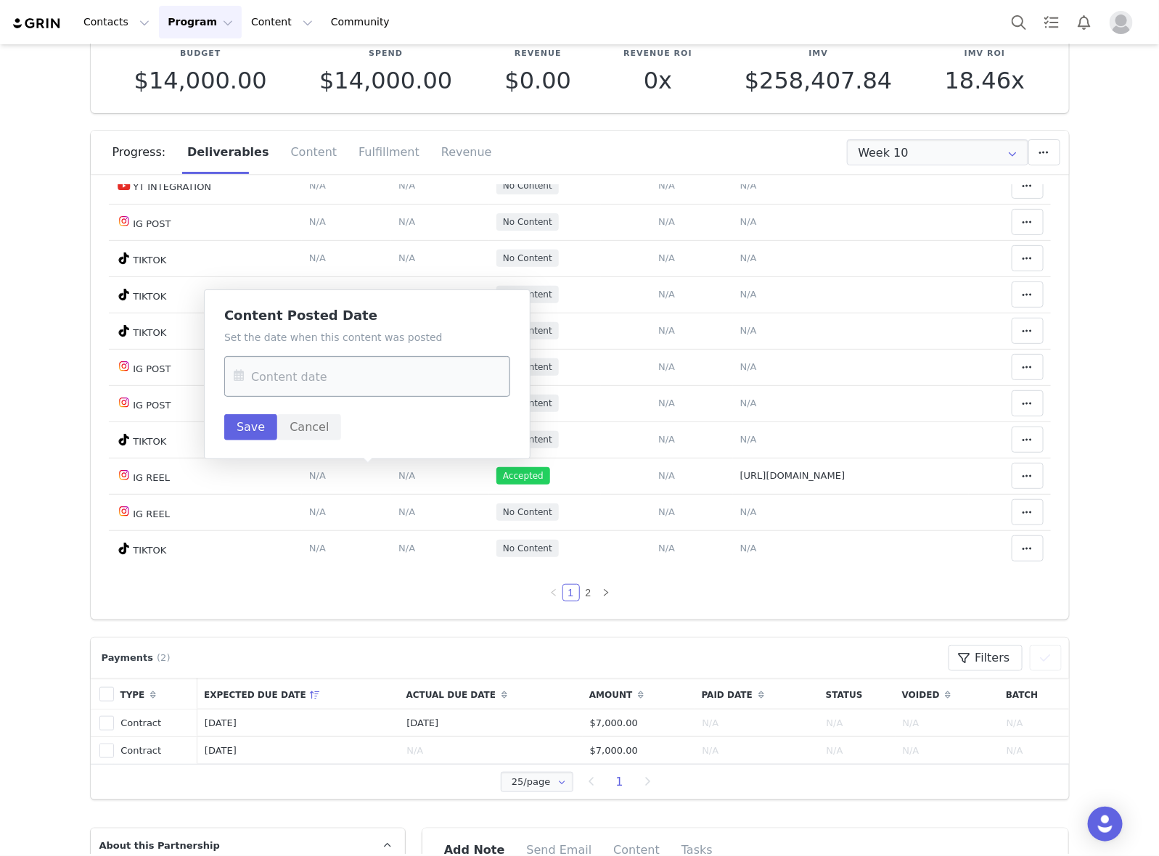
drag, startPoint x: 389, startPoint y: 403, endPoint x: 426, endPoint y: 363, distance: 54.4
click at [390, 401] on div "Set the date when this content was posted Save Cancel" at bounding box center [367, 385] width 286 height 110
click at [426, 363] on input "text" at bounding box center [367, 376] width 286 height 41
click at [253, 599] on span "28" at bounding box center [250, 601] width 17 height 17
type input "[DATE]"
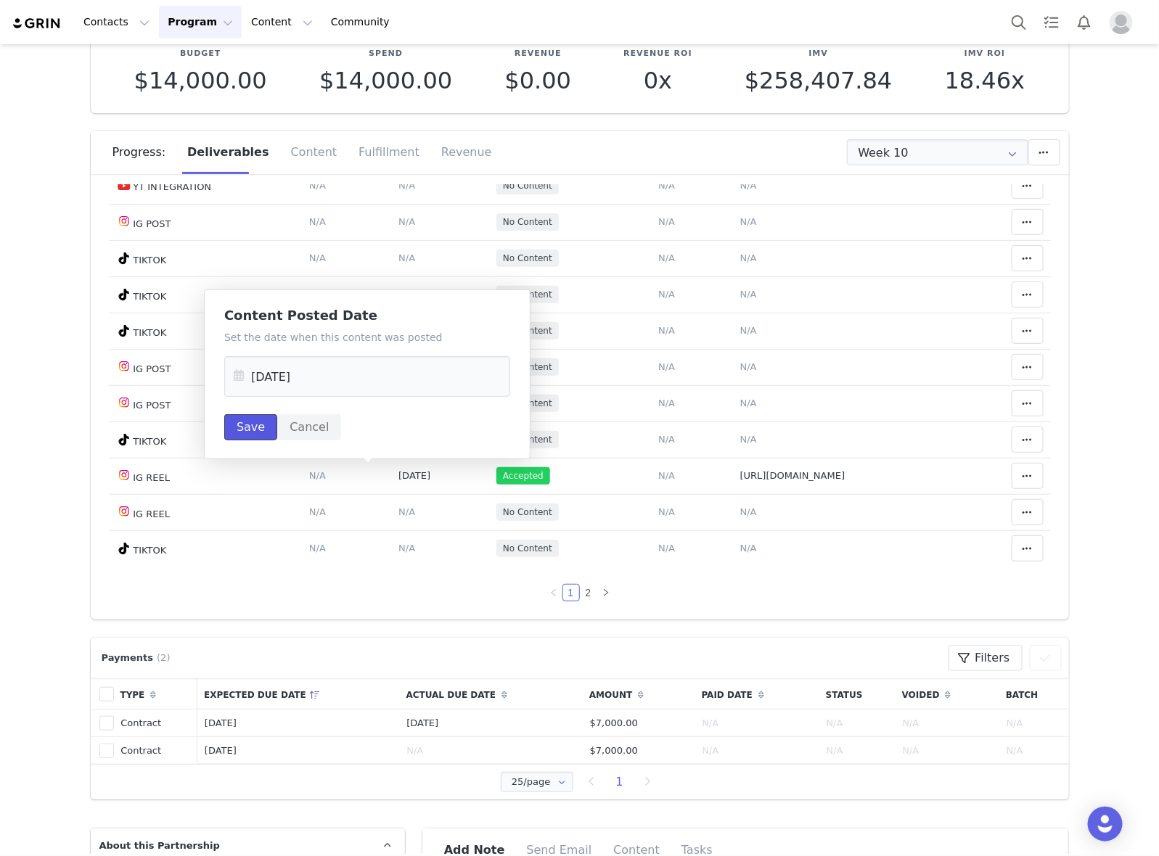
click at [240, 428] on button "Save" at bounding box center [250, 427] width 53 height 26
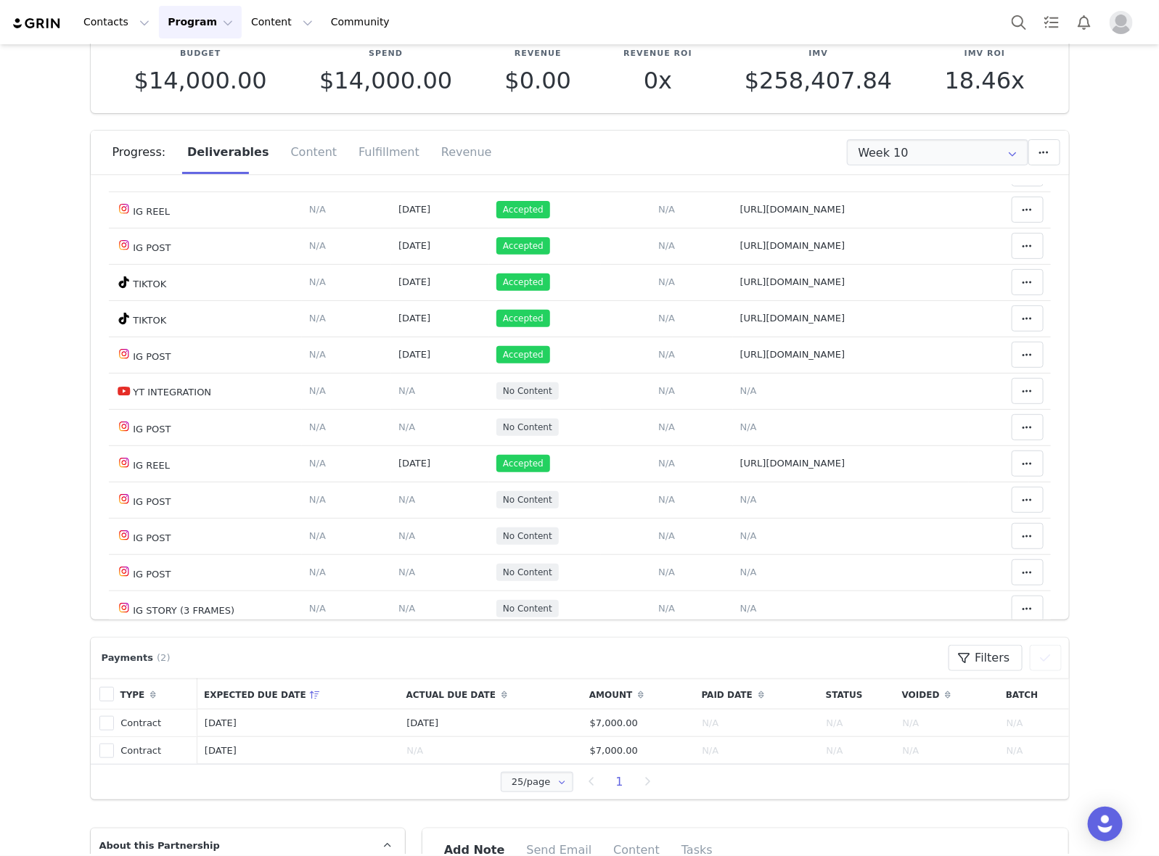
scroll to position [0, 0]
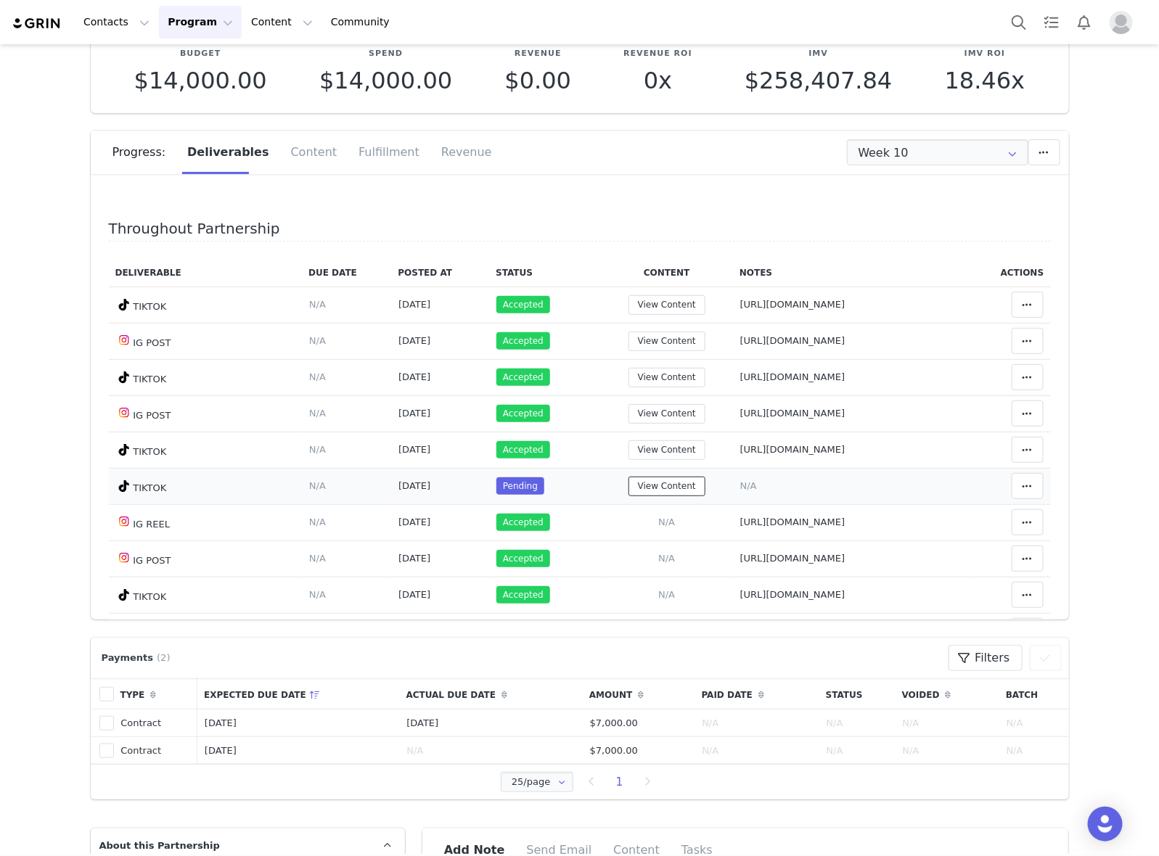
click at [628, 493] on button "View Content" at bounding box center [666, 487] width 77 height 20
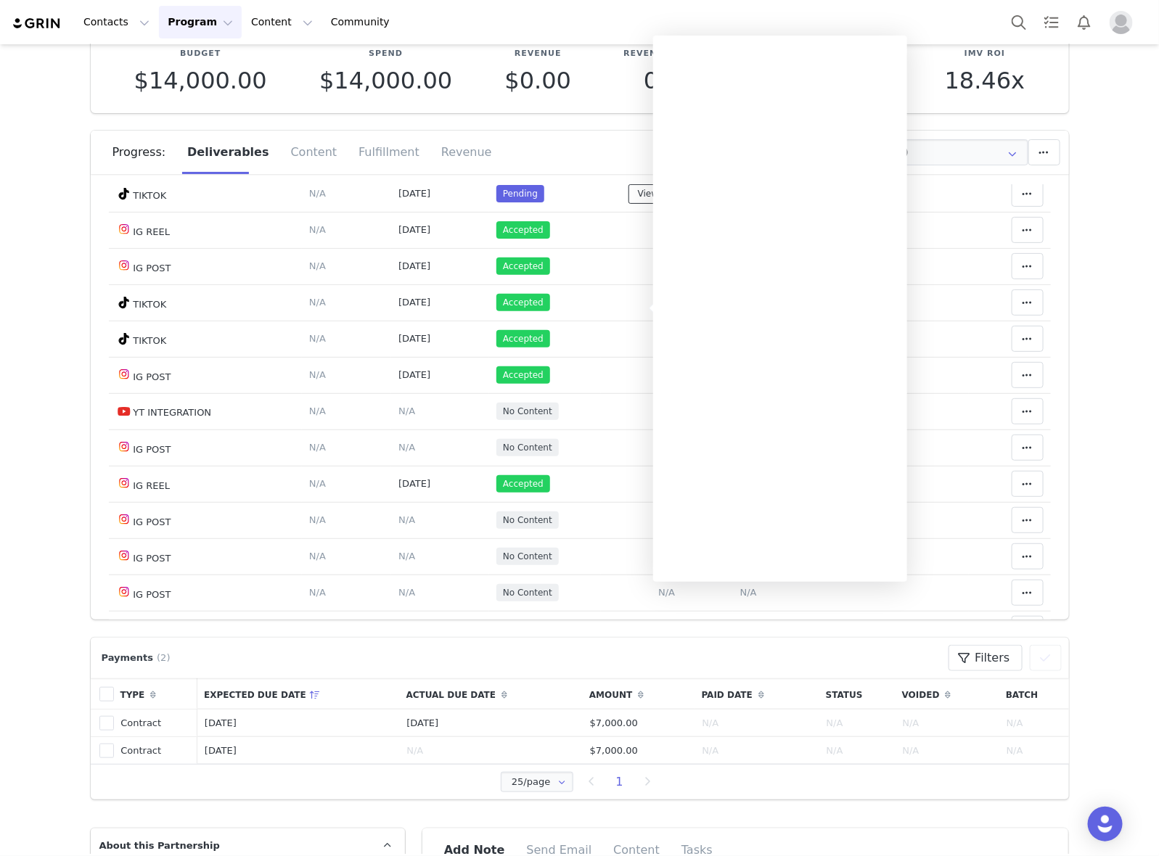
scroll to position [91, 0]
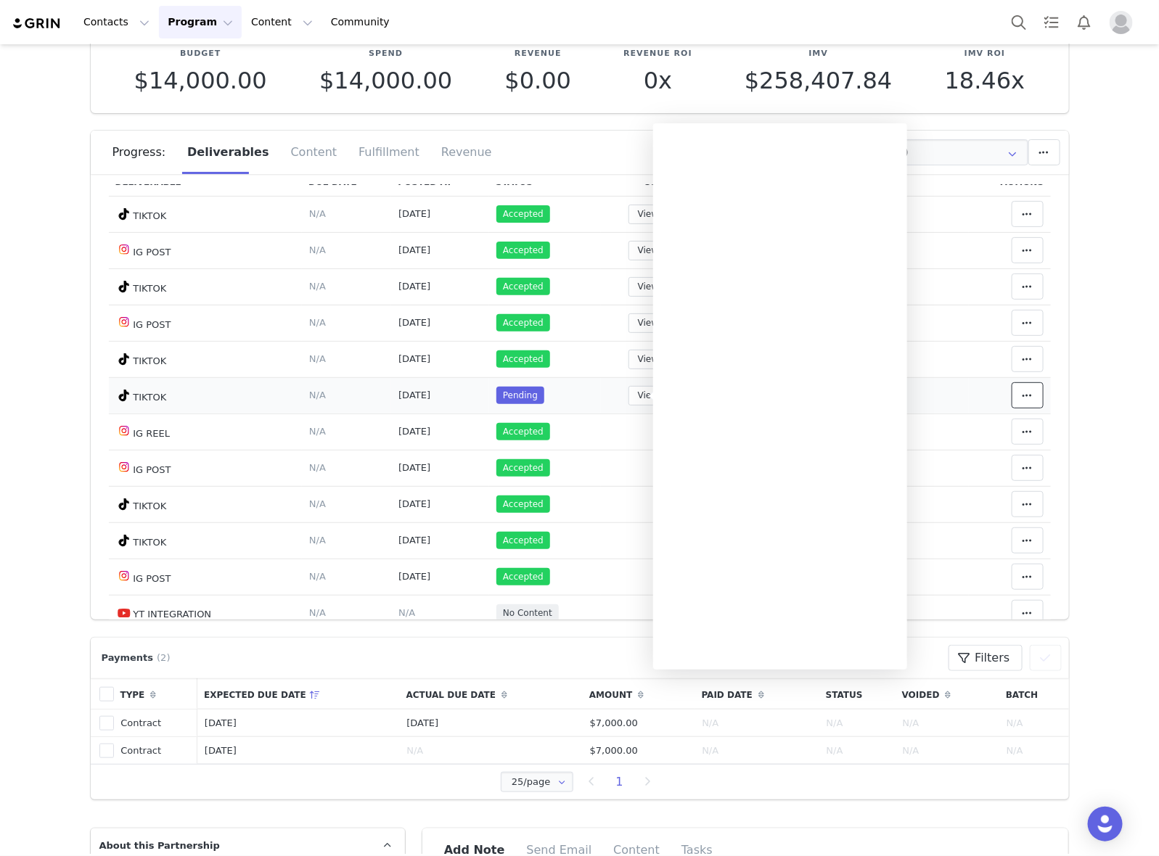
click at [1019, 403] on span at bounding box center [1027, 395] width 17 height 17
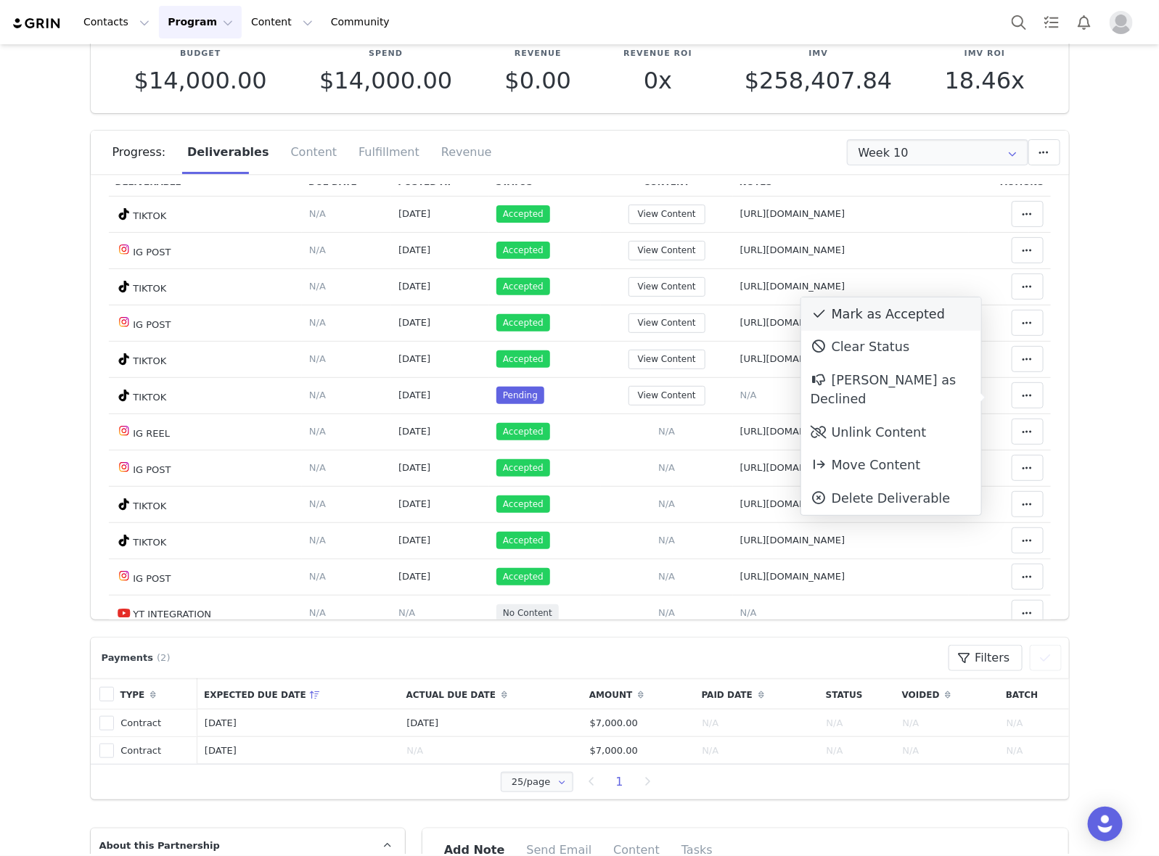
click at [842, 319] on div "Mark as Accepted" at bounding box center [891, 314] width 180 height 33
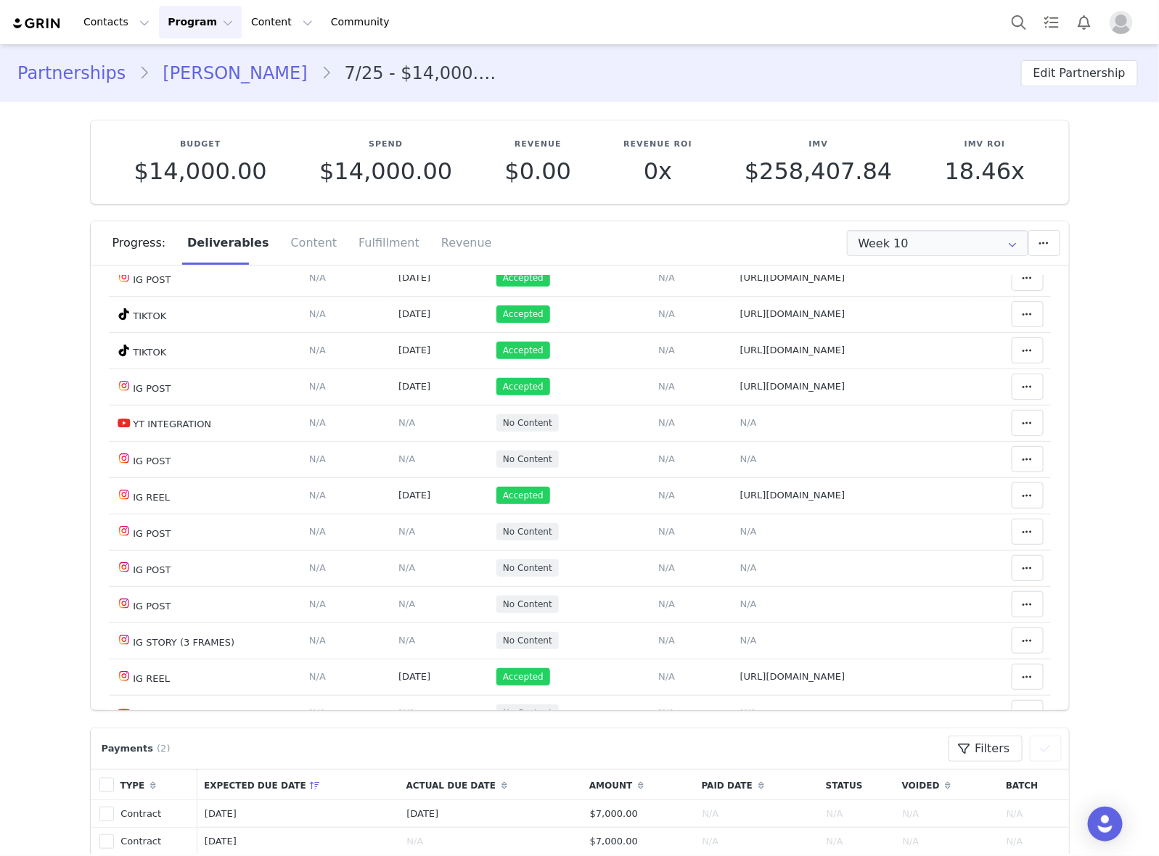
scroll to position [0, 0]
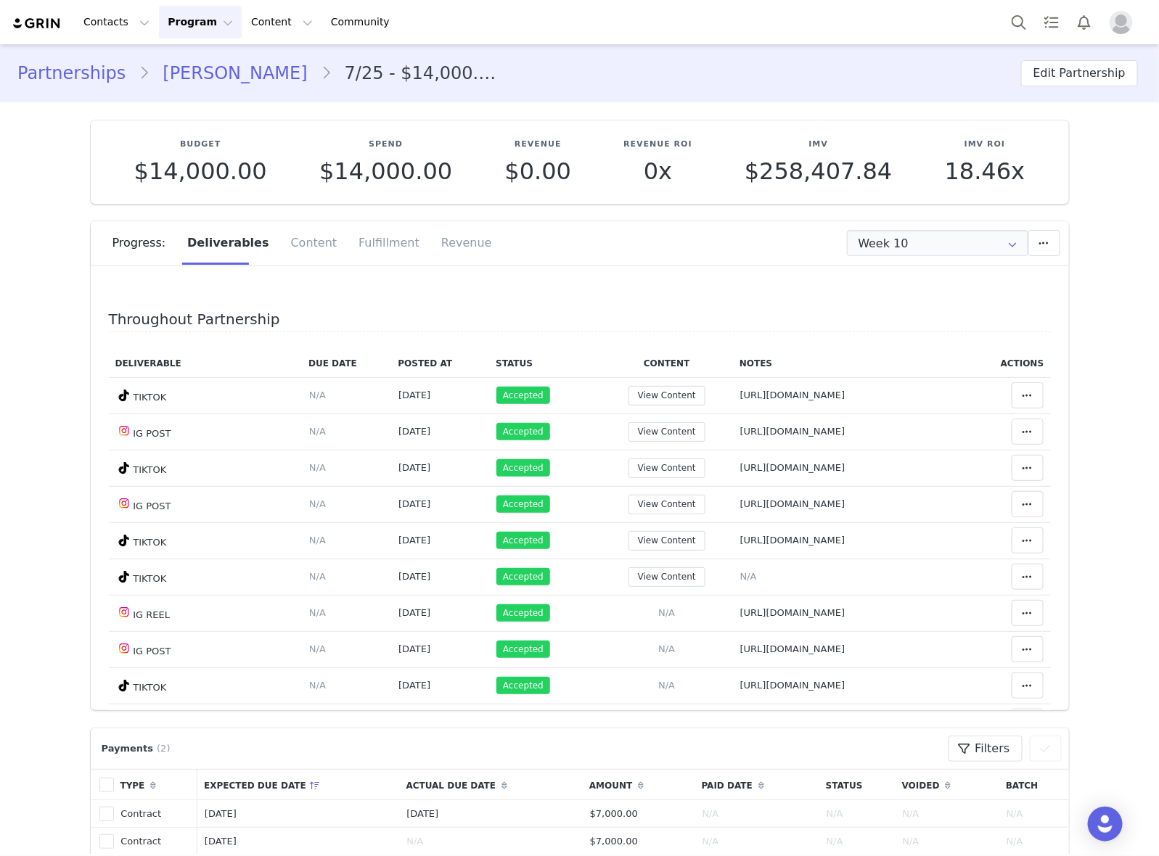
click at [189, 71] on link "[PERSON_NAME]" at bounding box center [234, 73] width 171 height 26
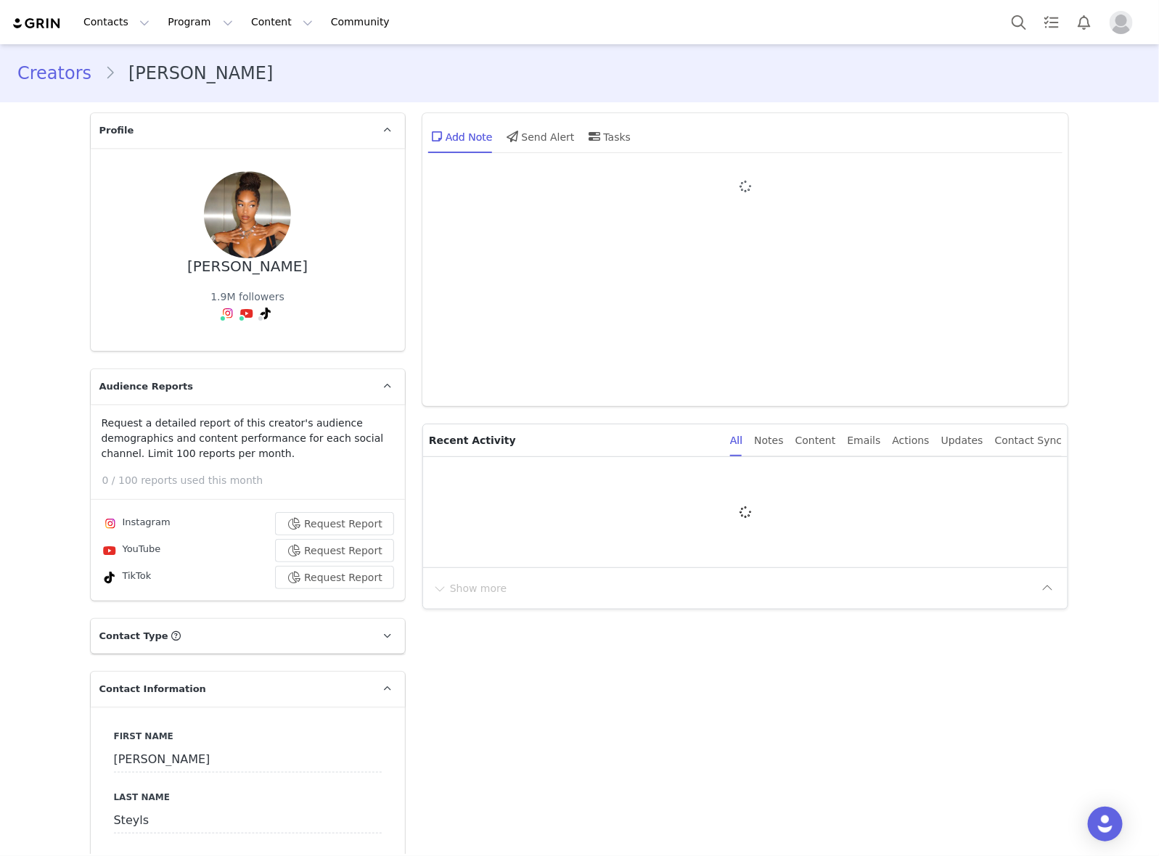
type input "+32 ([GEOGRAPHIC_DATA])"
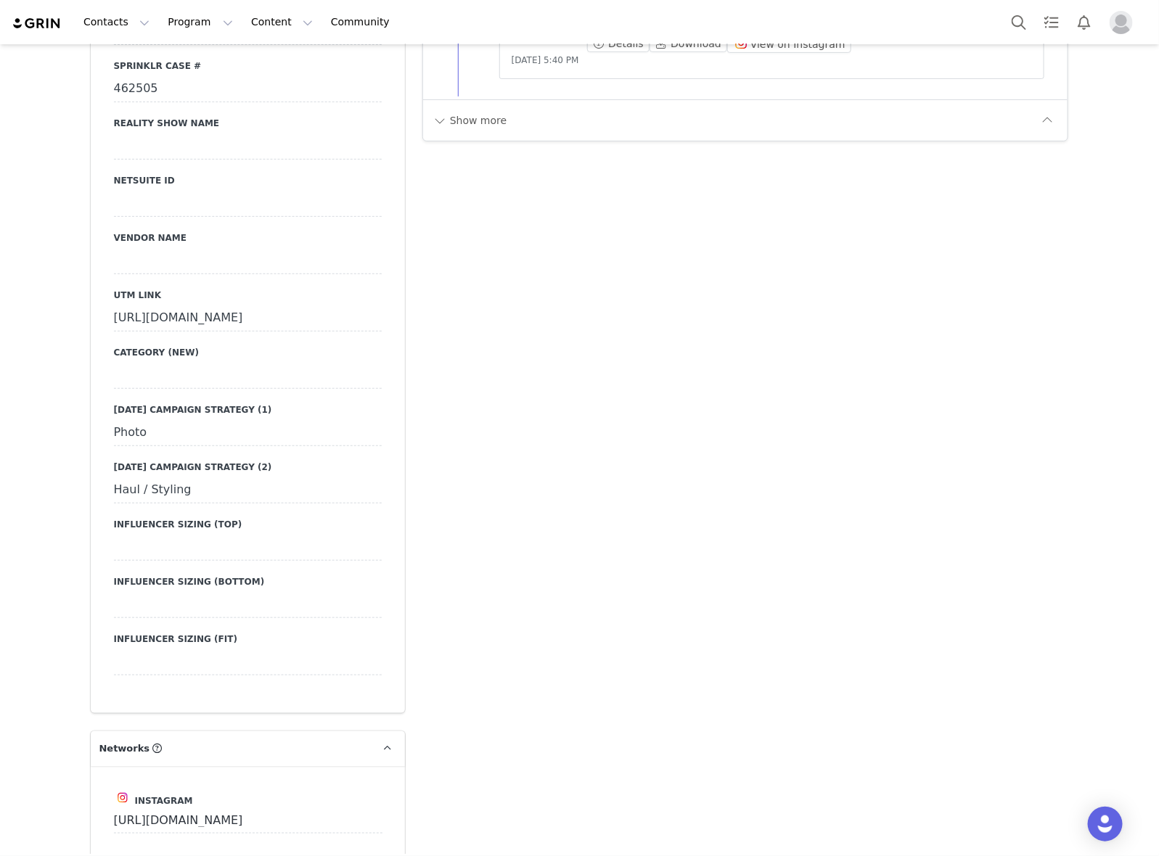
scroll to position [2630, 0]
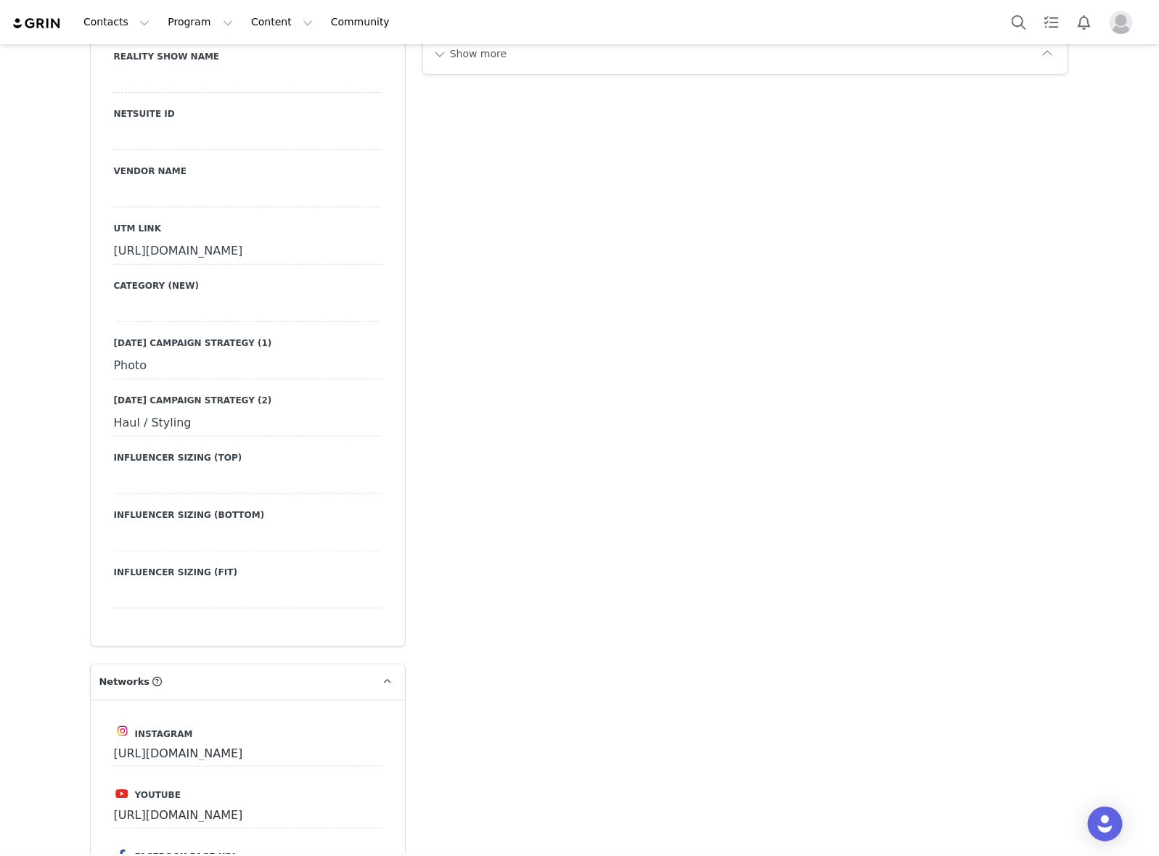
drag, startPoint x: 80, startPoint y: 401, endPoint x: 30, endPoint y: 401, distance: 50.1
click at [30, 401] on div "Creators [PERSON_NAME] Profile [PERSON_NAME] 1.9M followers Audience Reports Re…" at bounding box center [579, 230] width 1159 height 5632
copy div "Haul / Styling"
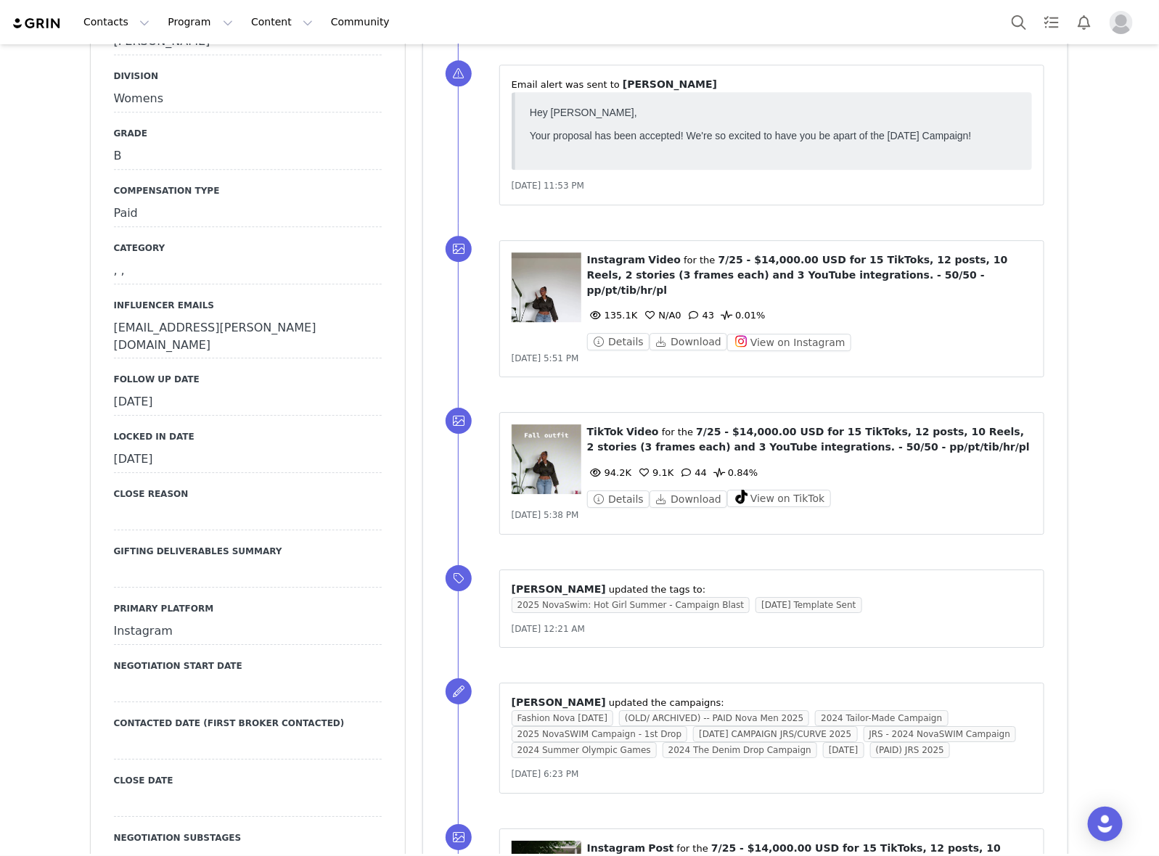
scroll to position [1633, 0]
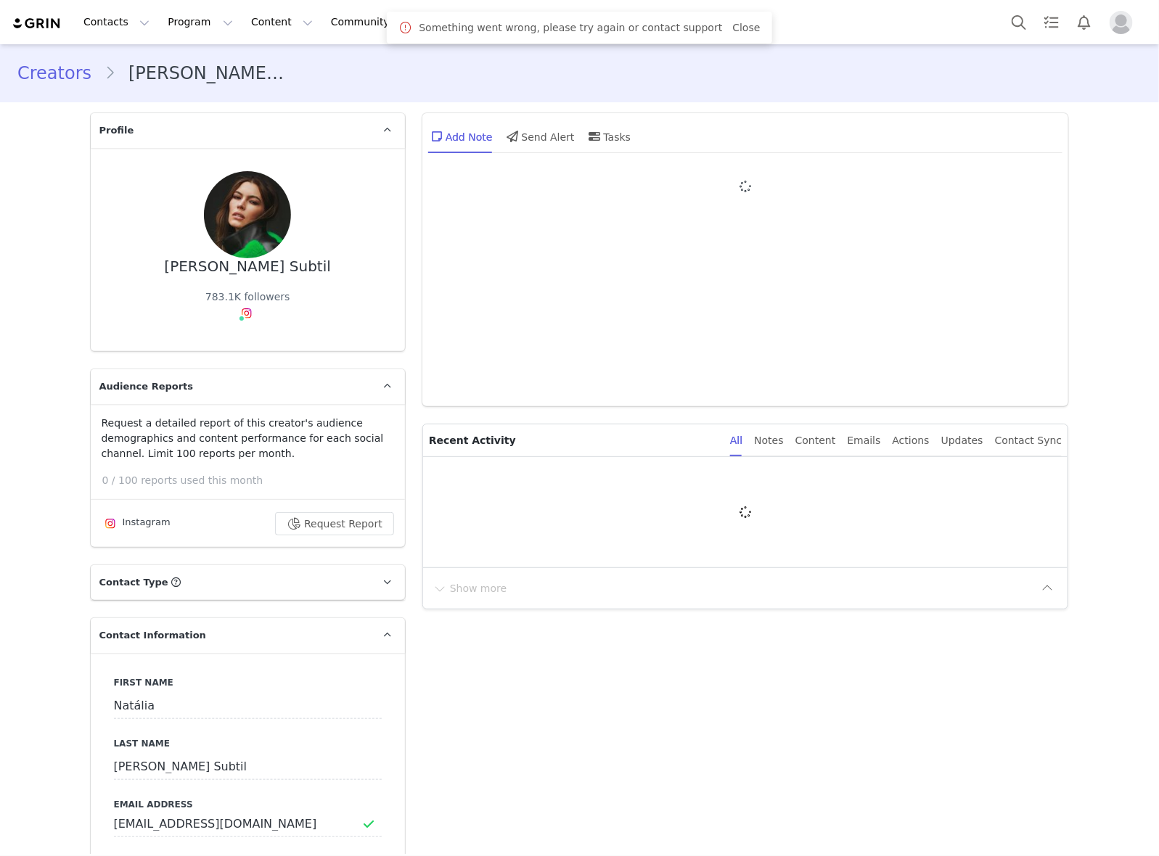
type input "+52 ([GEOGRAPHIC_DATA])"
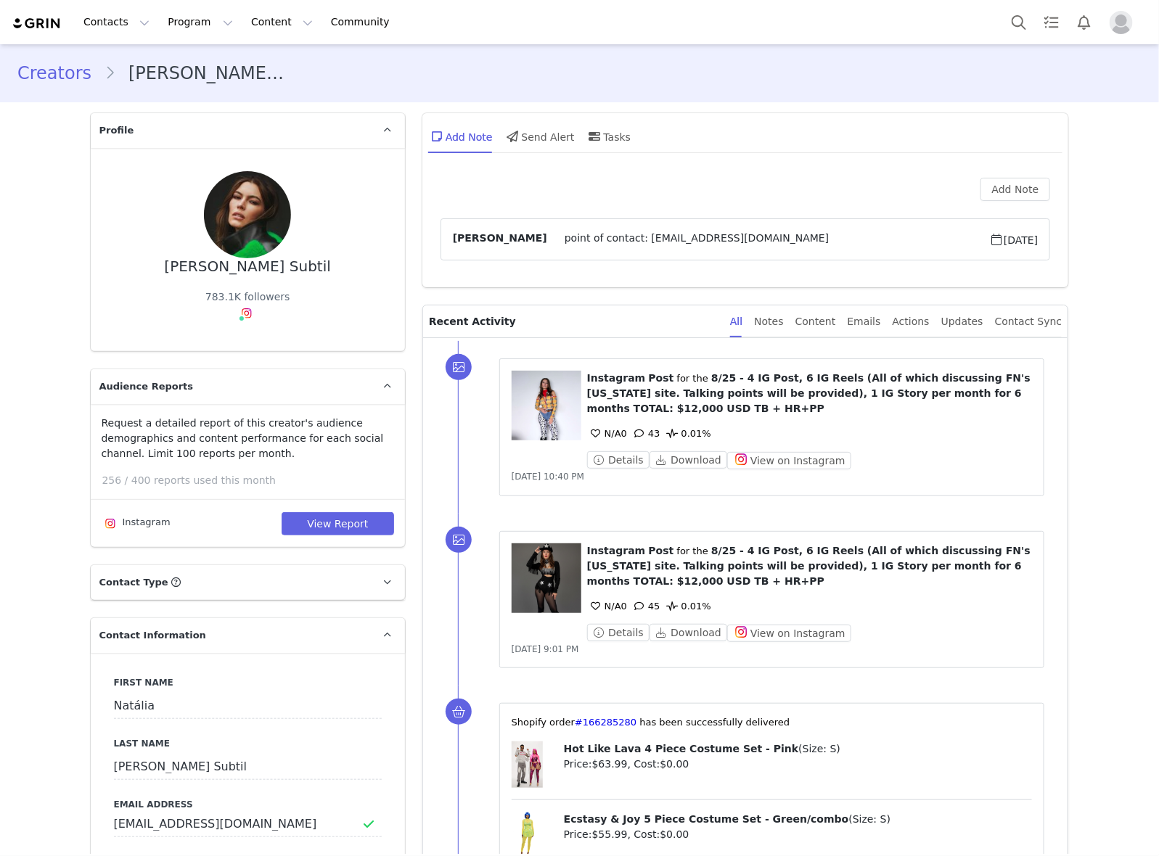
scroll to position [1451, 0]
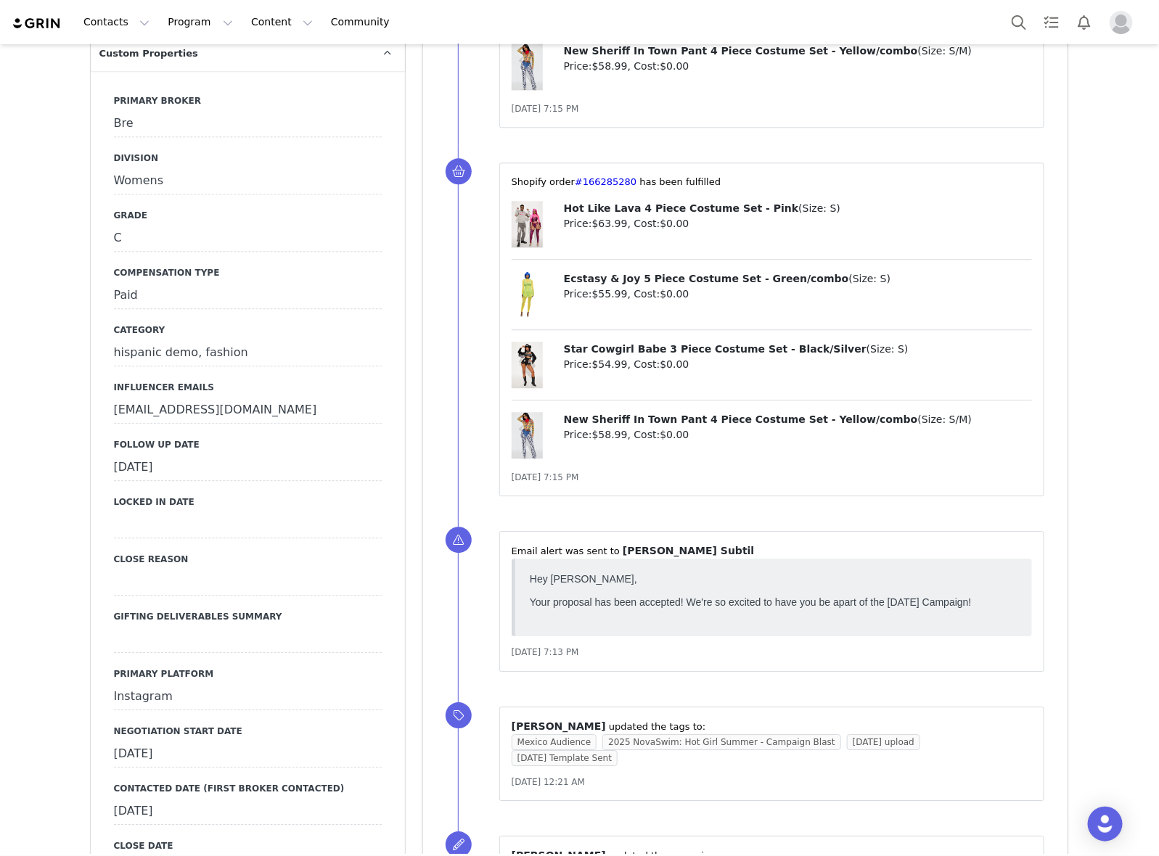
drag, startPoint x: 240, startPoint y: 409, endPoint x: 241, endPoint y: 444, distance: 35.6
click at [240, 438] on label "Follow Up Date" at bounding box center [248, 444] width 268 height 13
click at [241, 455] on div "[DATE]" at bounding box center [248, 468] width 268 height 26
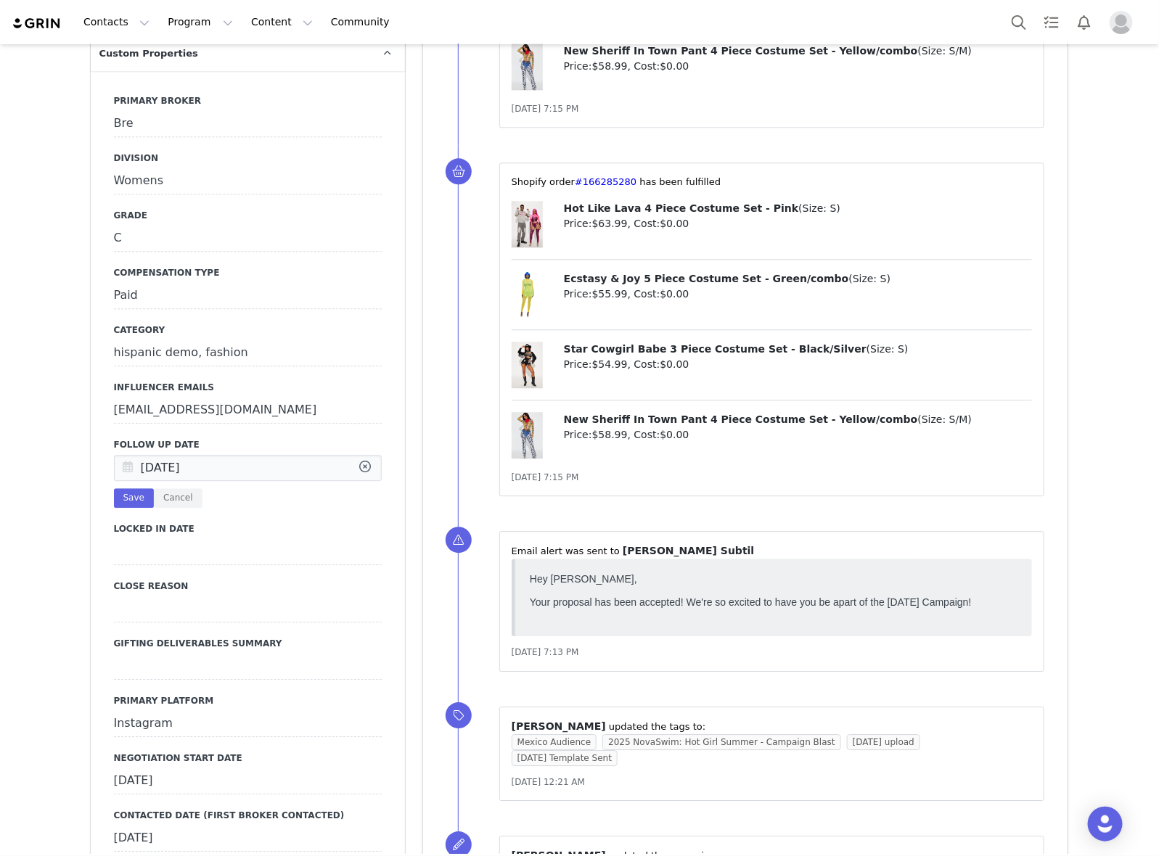
scroll to position [0, 0]
click at [203, 455] on input "[DATE]" at bounding box center [248, 468] width 268 height 26
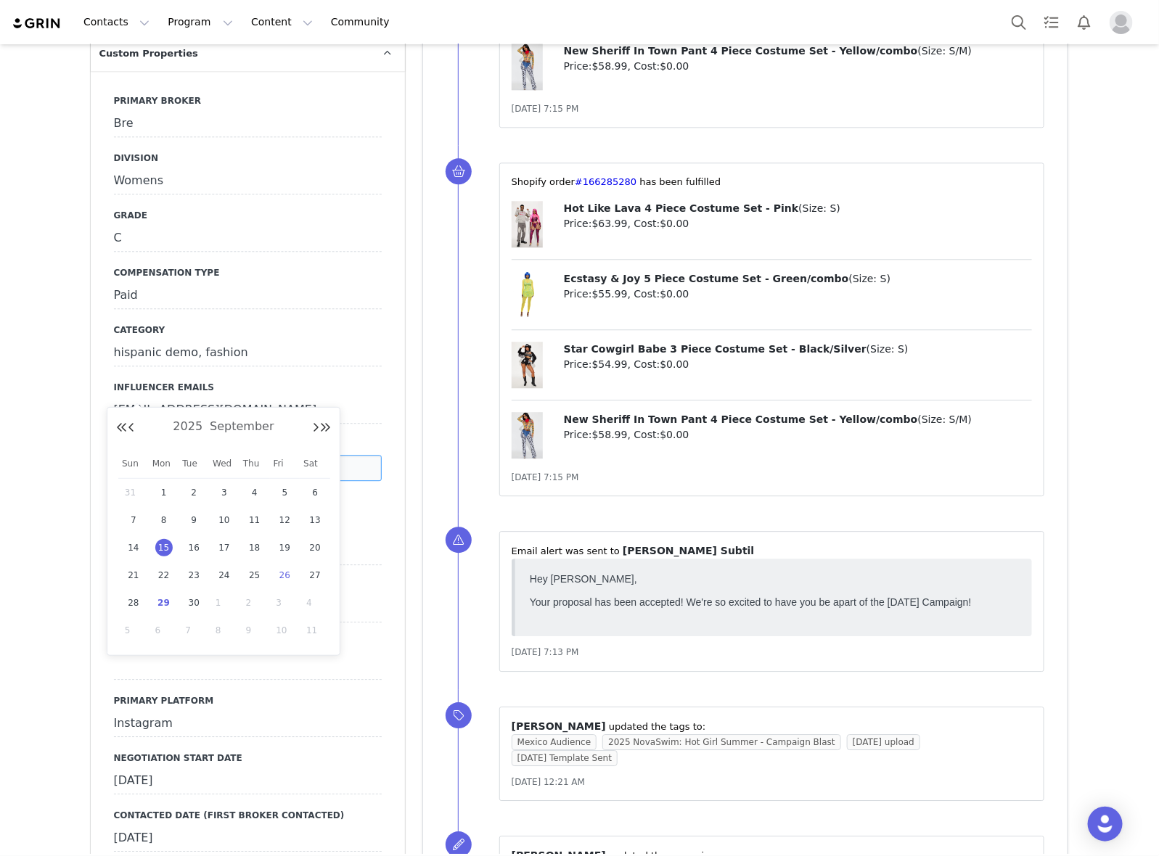
scroll to position [1542, 0]
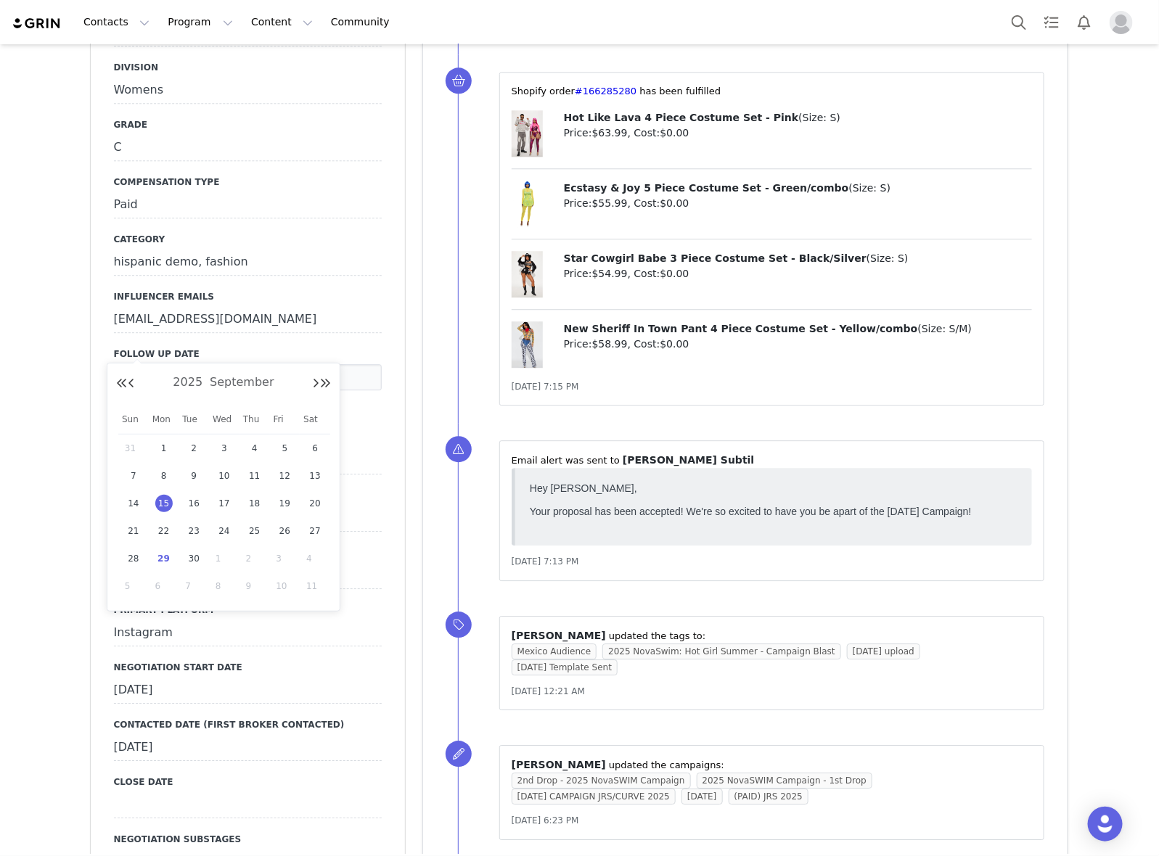
click at [169, 551] on div "29" at bounding box center [164, 559] width 30 height 22
type input "[DATE]"
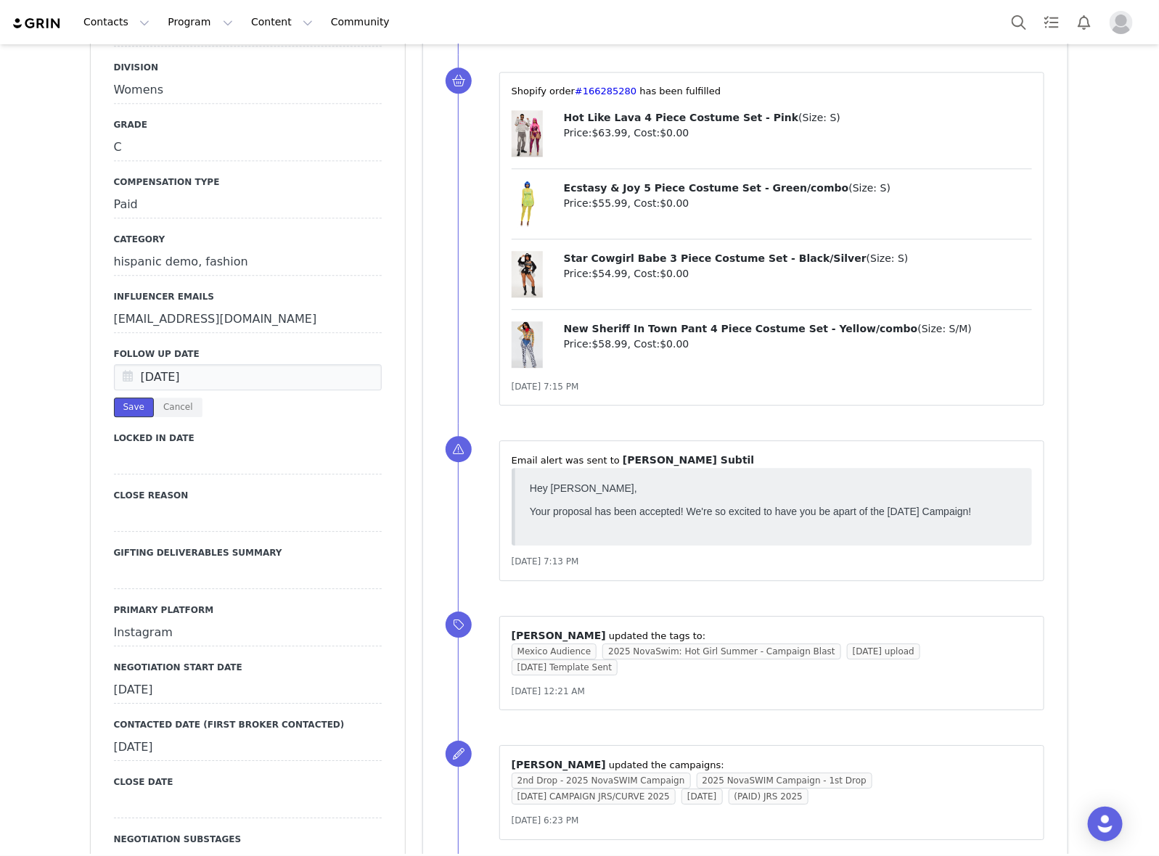
click at [136, 398] on button "Save" at bounding box center [134, 408] width 40 height 20
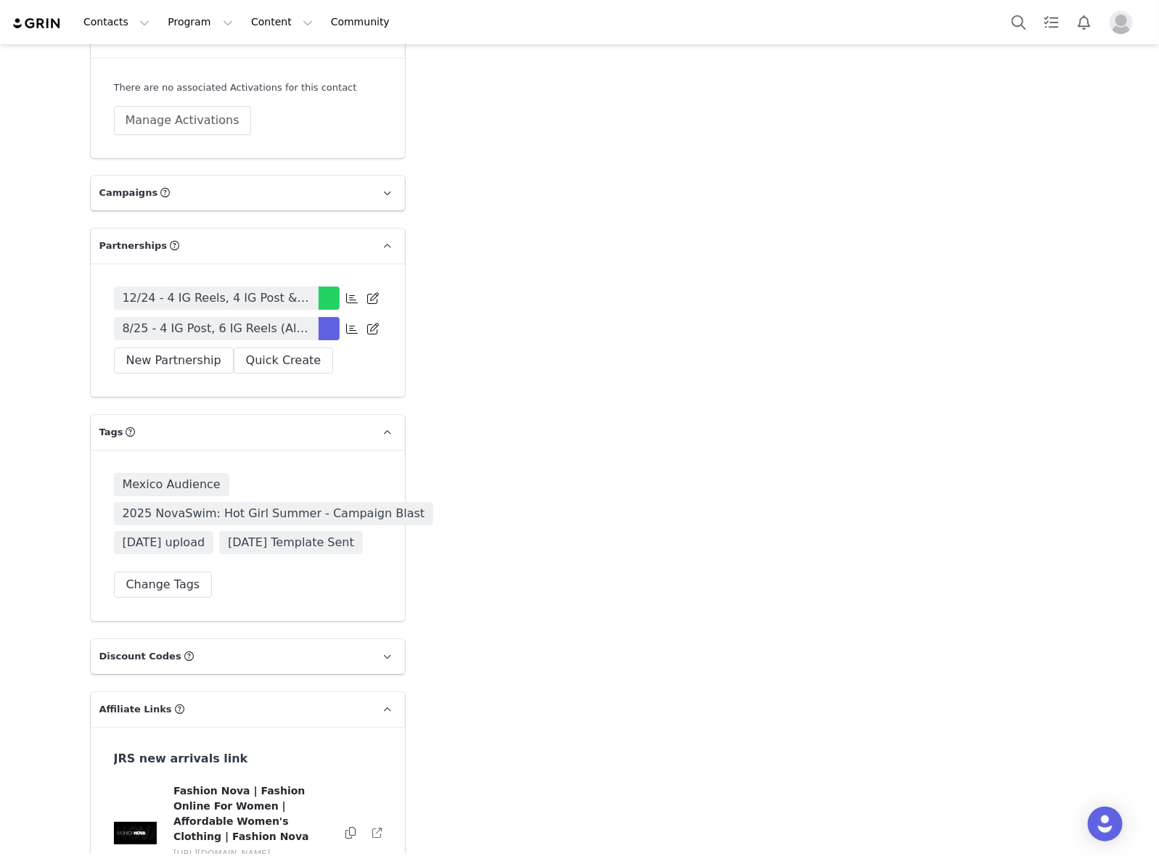
scroll to position [4082, 0]
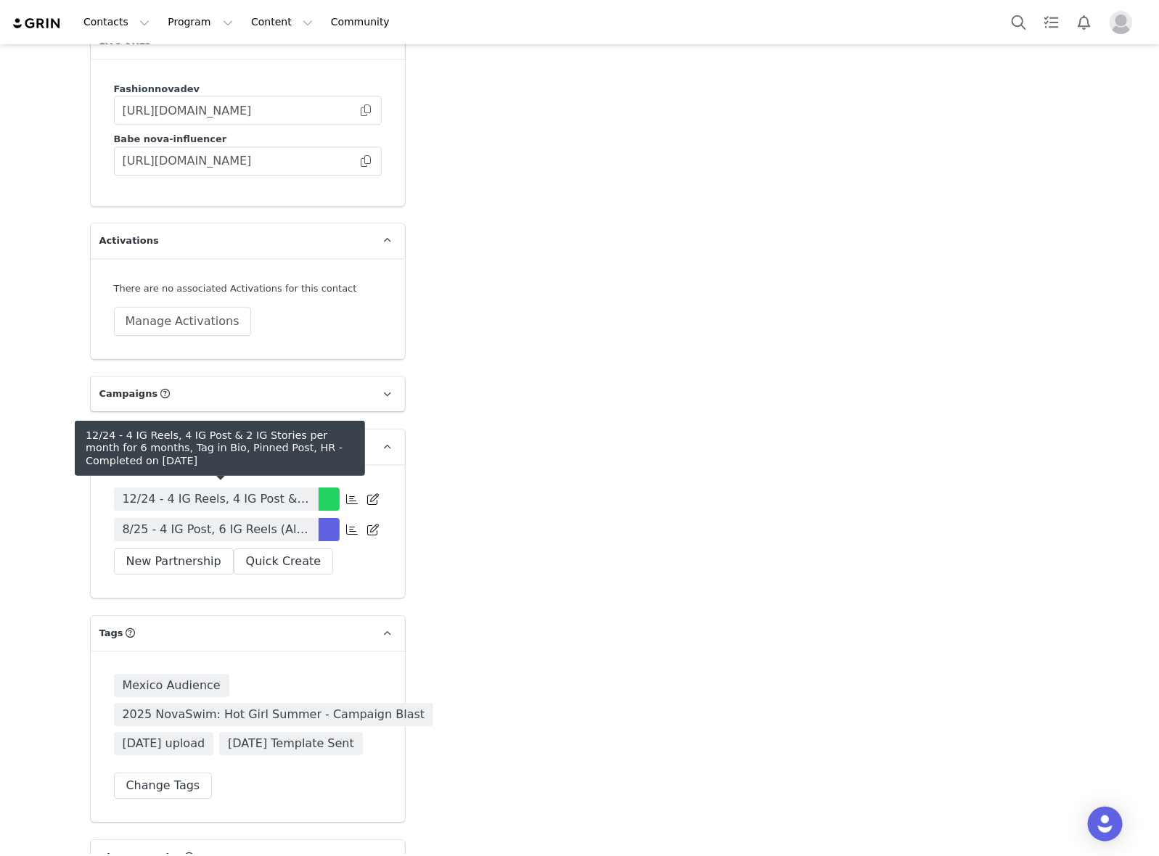
drag, startPoint x: 274, startPoint y: 527, endPoint x: 1150, endPoint y: 503, distance: 876.9
click at [274, 527] on span "8/25 - 4 IG Post, 6 IG Reels (All of which discussing FN's new Mexico site. Tal…" at bounding box center [216, 529] width 187 height 17
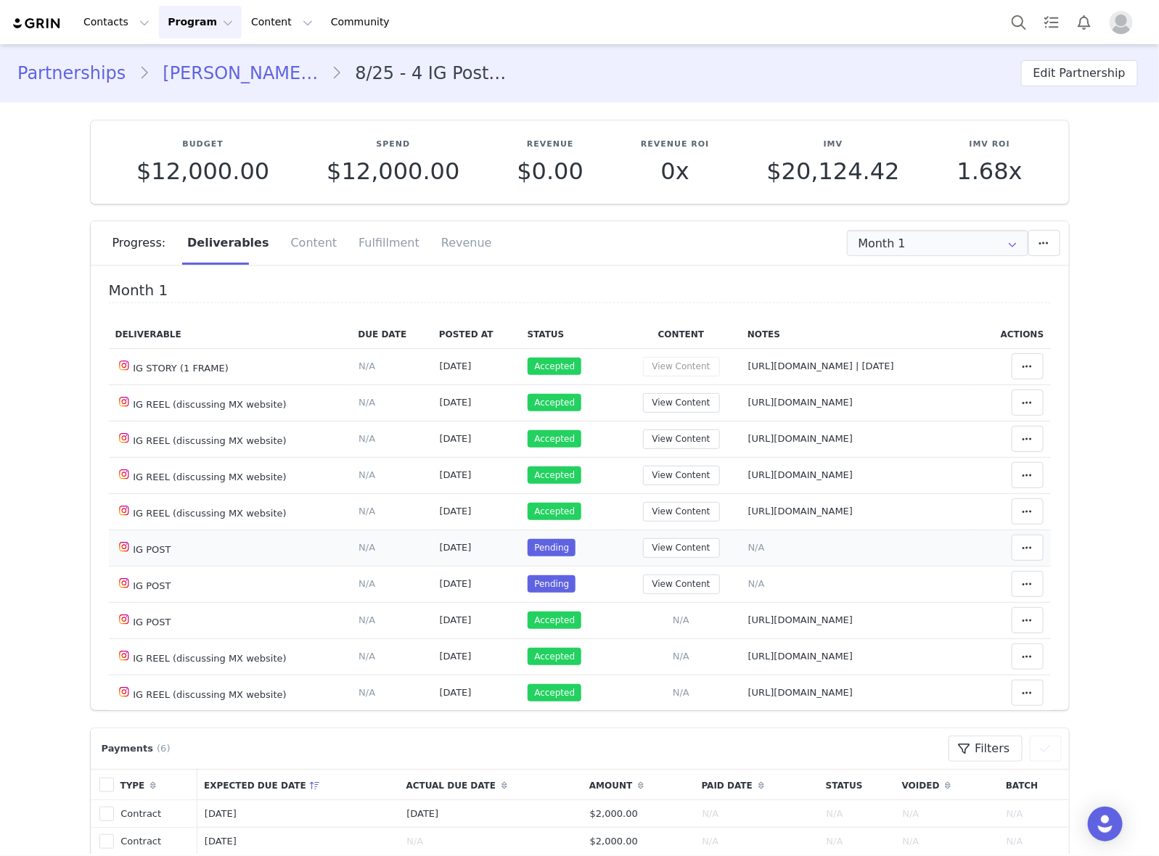
click at [756, 566] on td "Notes Save Cancel N/A" at bounding box center [859, 548] width 236 height 36
click at [748, 553] on span "N/A" at bounding box center [756, 547] width 17 height 11
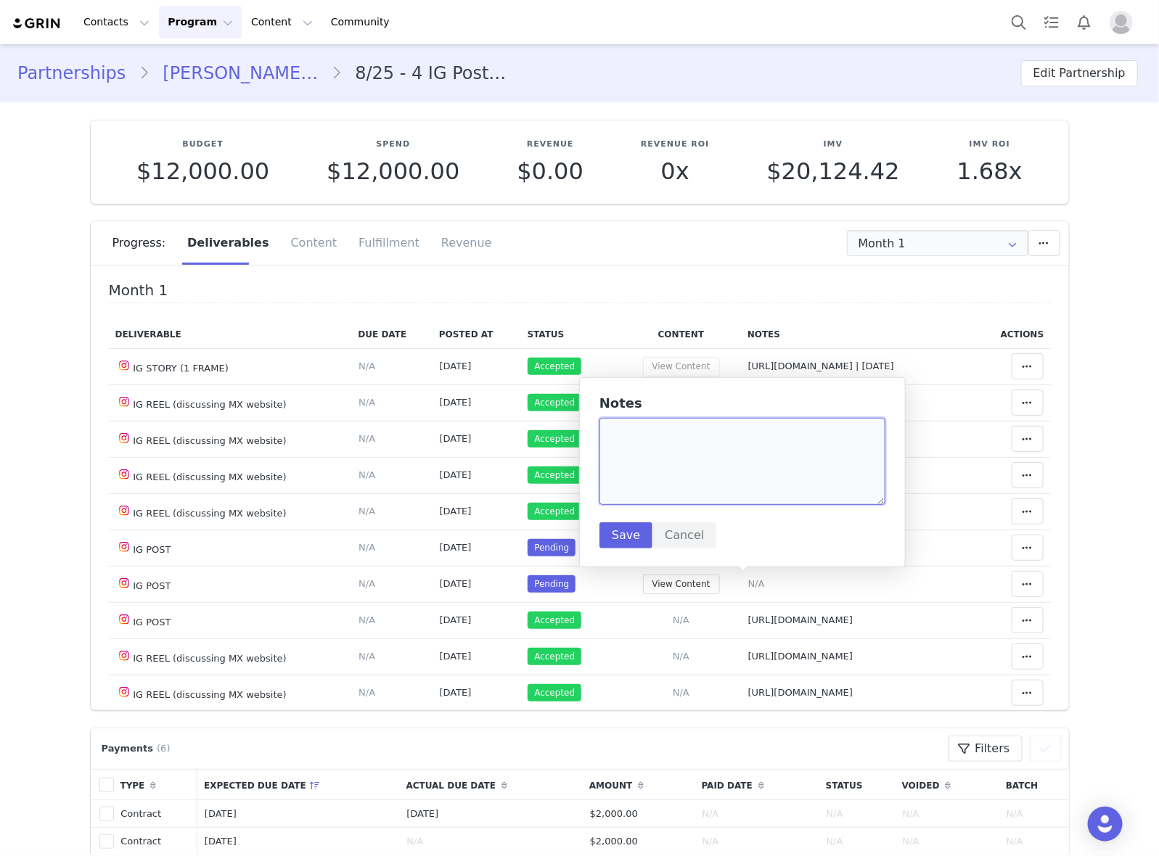
click at [750, 441] on textarea at bounding box center [742, 461] width 286 height 87
click at [802, 430] on textarea at bounding box center [742, 461] width 286 height 87
paste textarea "https://www.instagram.com/p/DOwgfQPCYny/"
type textarea "https://www.instagram.com/p/DOwgfQPCYny/"
click at [615, 528] on button "Save" at bounding box center [625, 535] width 53 height 26
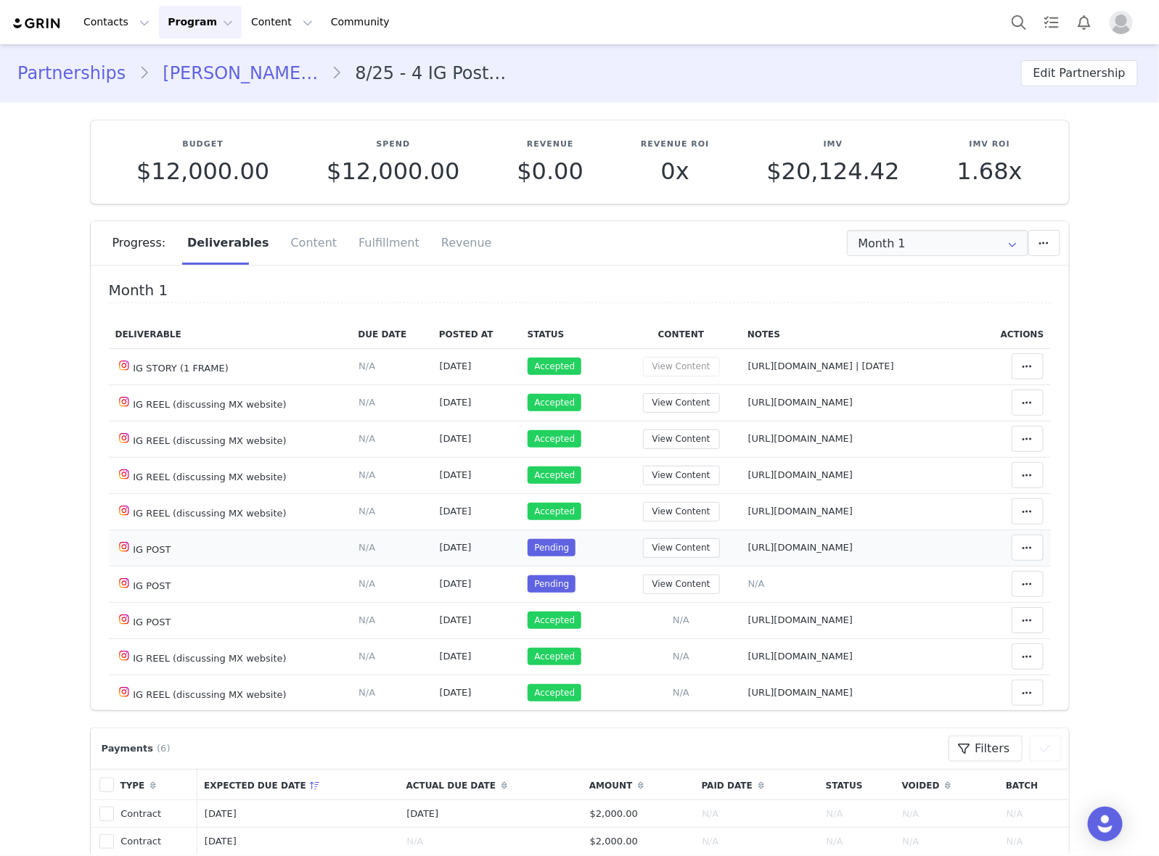
drag, startPoint x: 969, startPoint y: 585, endPoint x: 985, endPoint y: 585, distance: 16.7
click at [976, 566] on td "Mark as Accepted Clear Status Reason for declining this deliverable Decline Mar…" at bounding box center [1013, 548] width 74 height 36
click at [988, 566] on td "Mark as Accepted Clear Status Reason for declining this deliverable Decline Mar…" at bounding box center [1013, 548] width 74 height 36
click at [1012, 561] on button at bounding box center [1028, 548] width 32 height 26
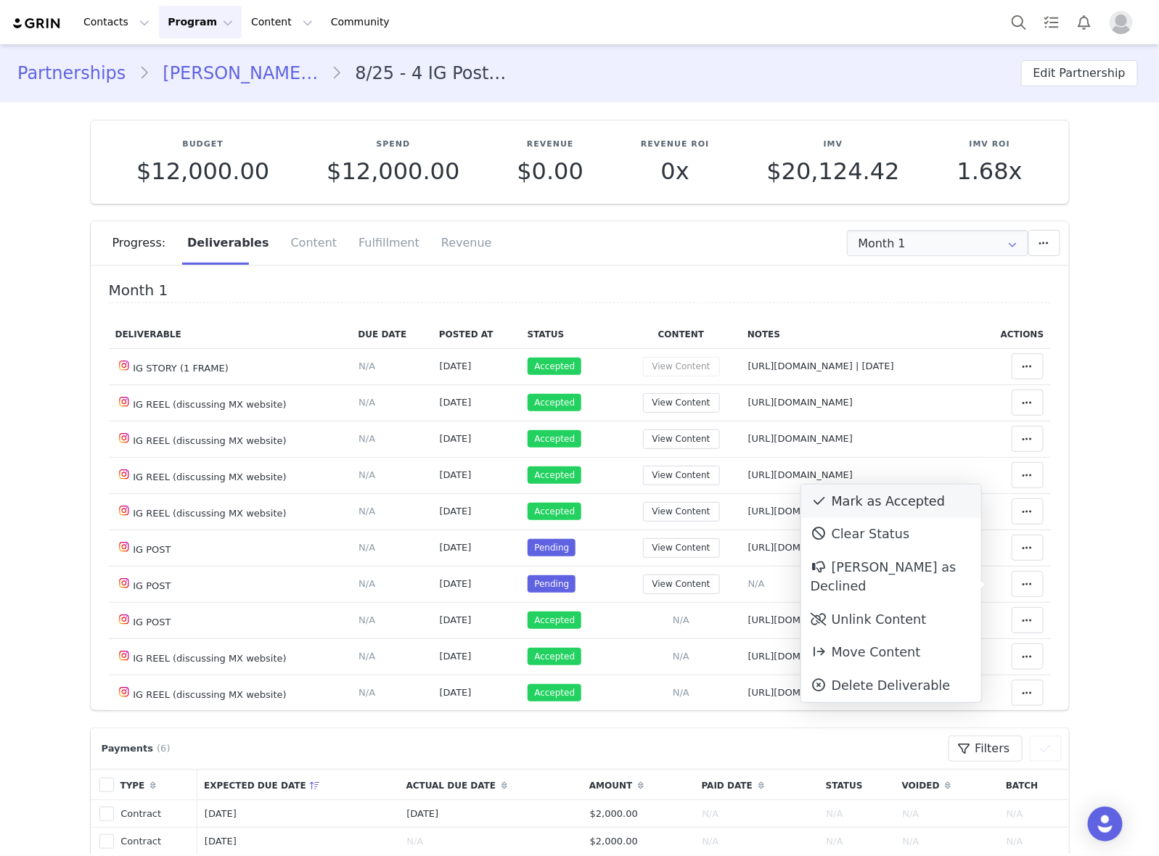
click at [945, 504] on div "Mark as Accepted" at bounding box center [891, 501] width 180 height 33
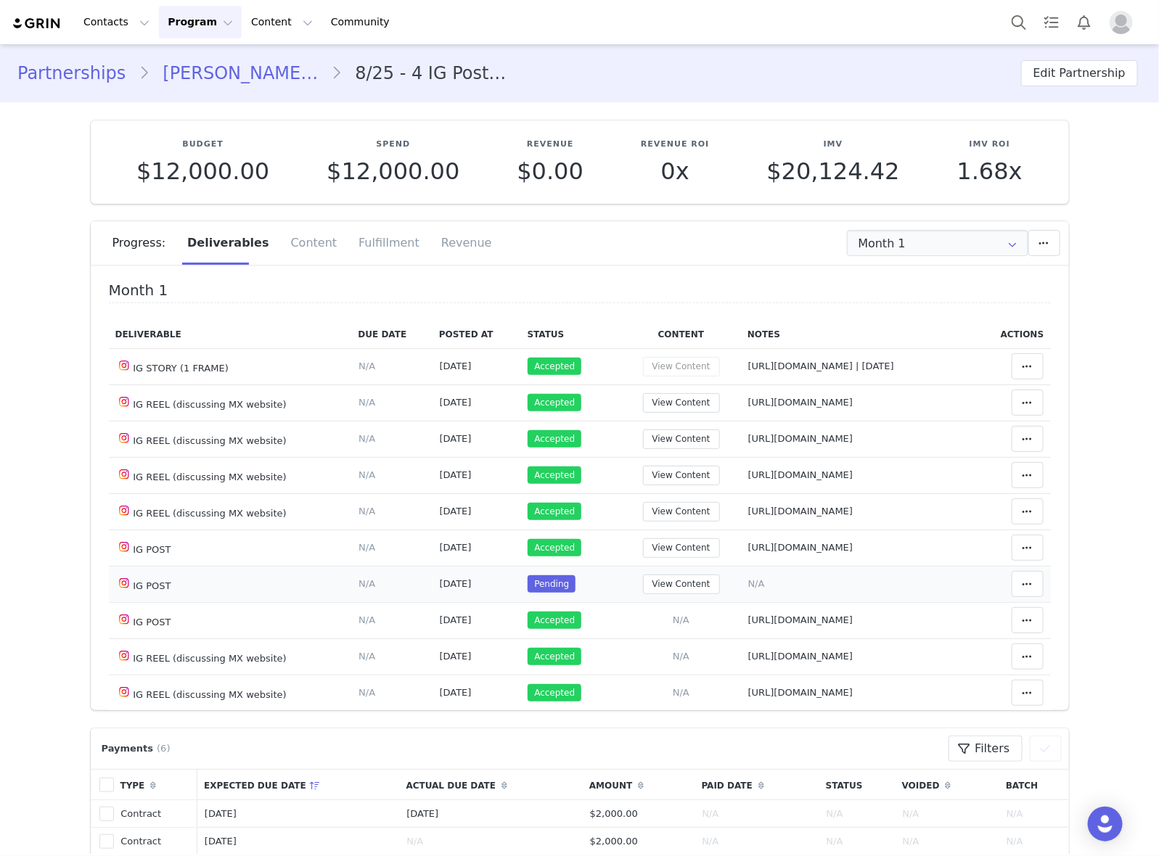
scroll to position [91, 0]
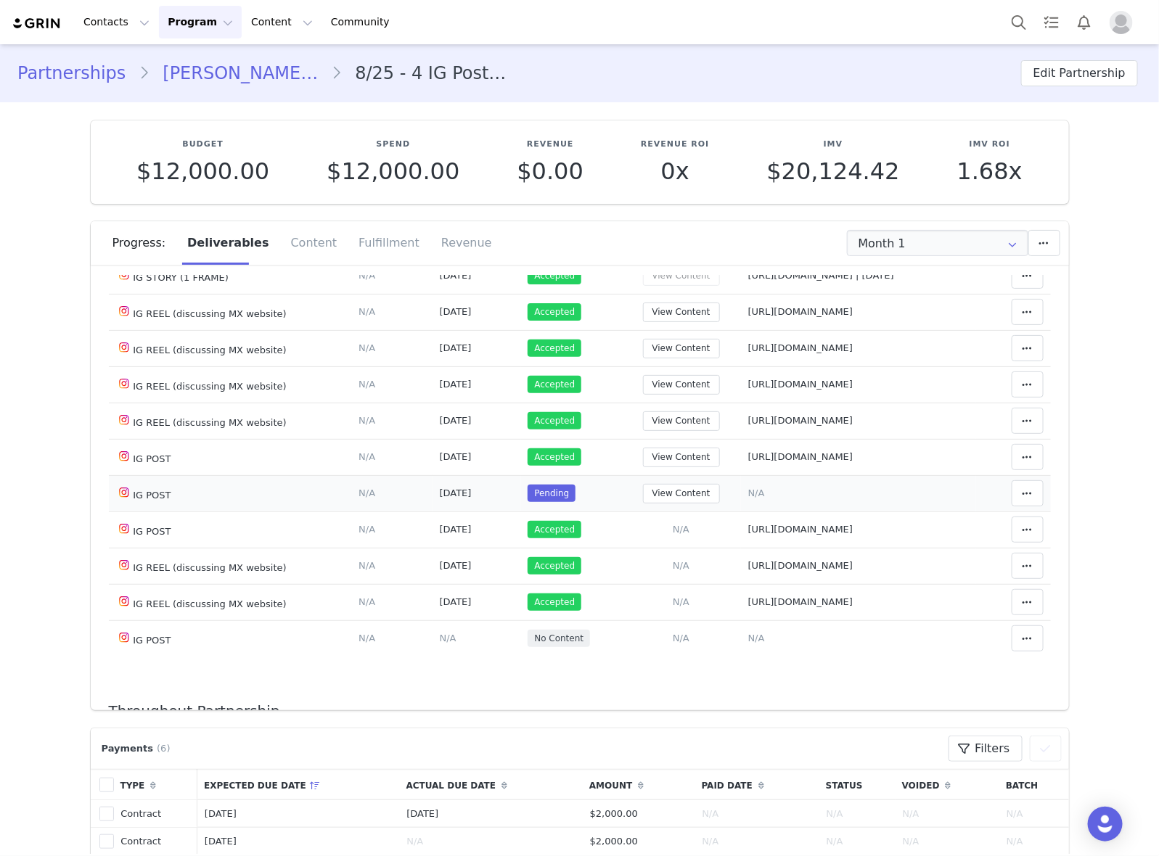
click at [748, 499] on span "N/A" at bounding box center [756, 493] width 17 height 11
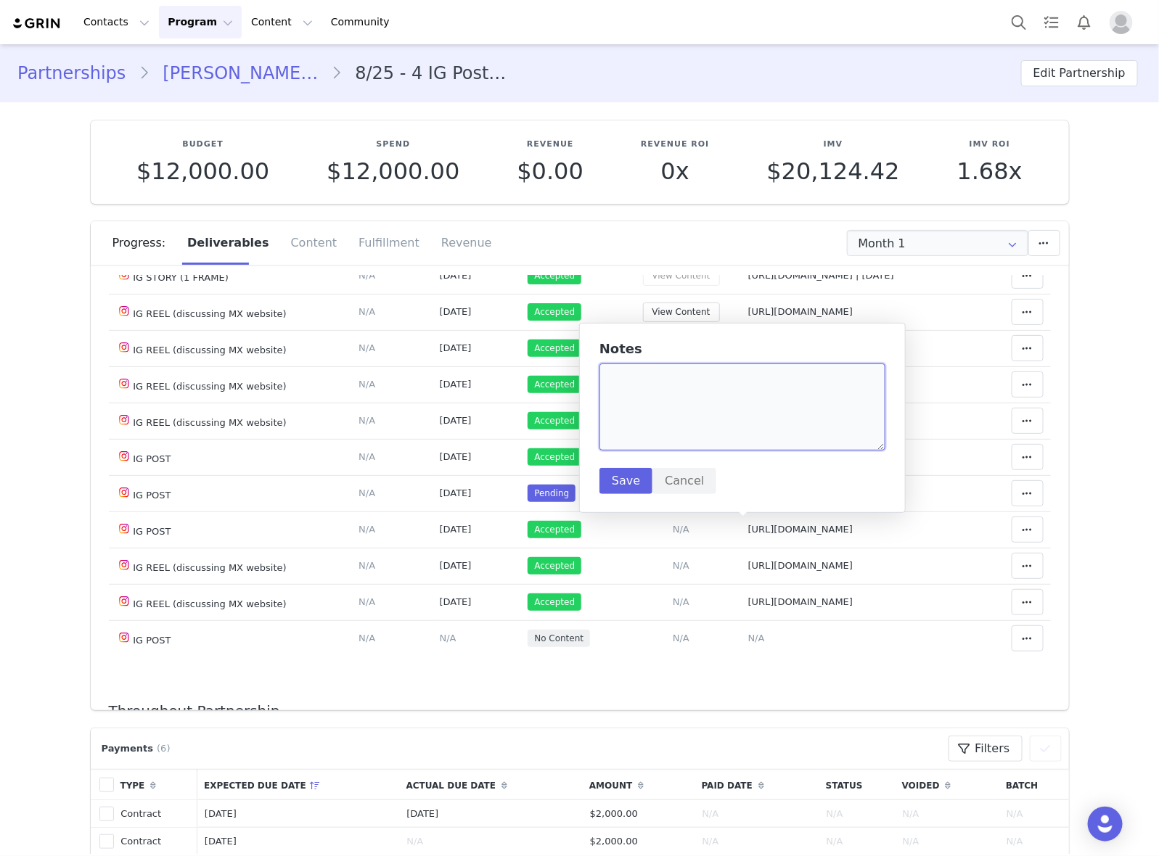
click at [776, 411] on textarea at bounding box center [742, 407] width 286 height 87
drag, startPoint x: 760, startPoint y: 394, endPoint x: 701, endPoint y: 445, distance: 78.2
click at [760, 394] on textarea at bounding box center [742, 407] width 286 height 87
paste textarea "https://www.instagram.com/p/DPAIiJqjHqr/"
type textarea "https://www.instagram.com/p/DPAIiJqjHqr/"
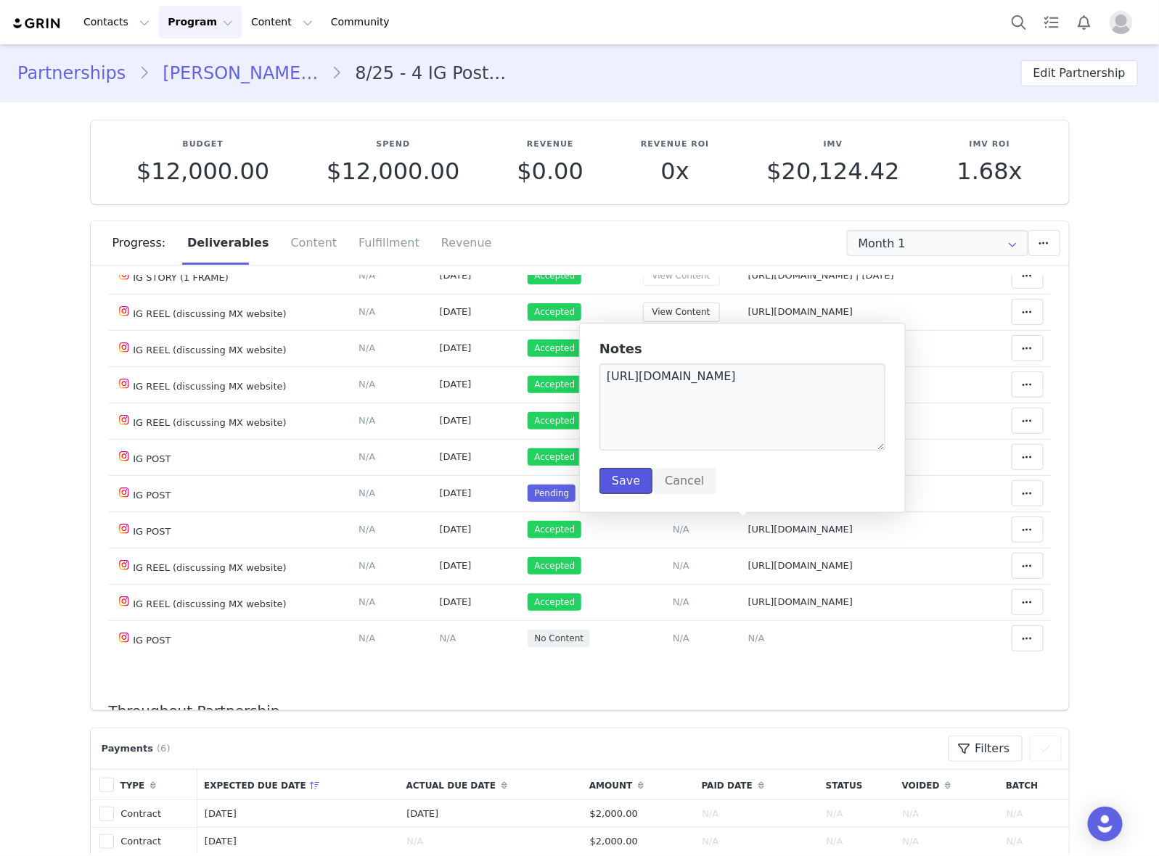
click at [615, 480] on button "Save" at bounding box center [625, 481] width 53 height 26
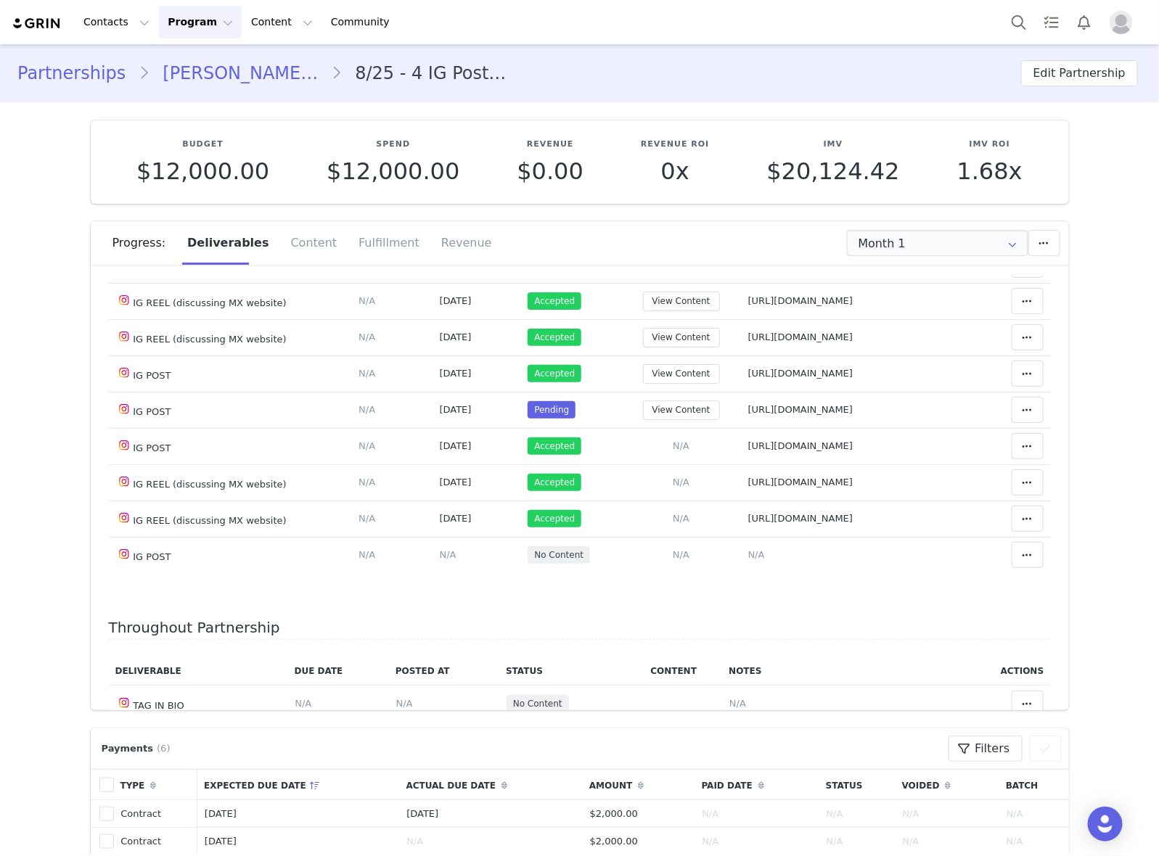
scroll to position [181, 0]
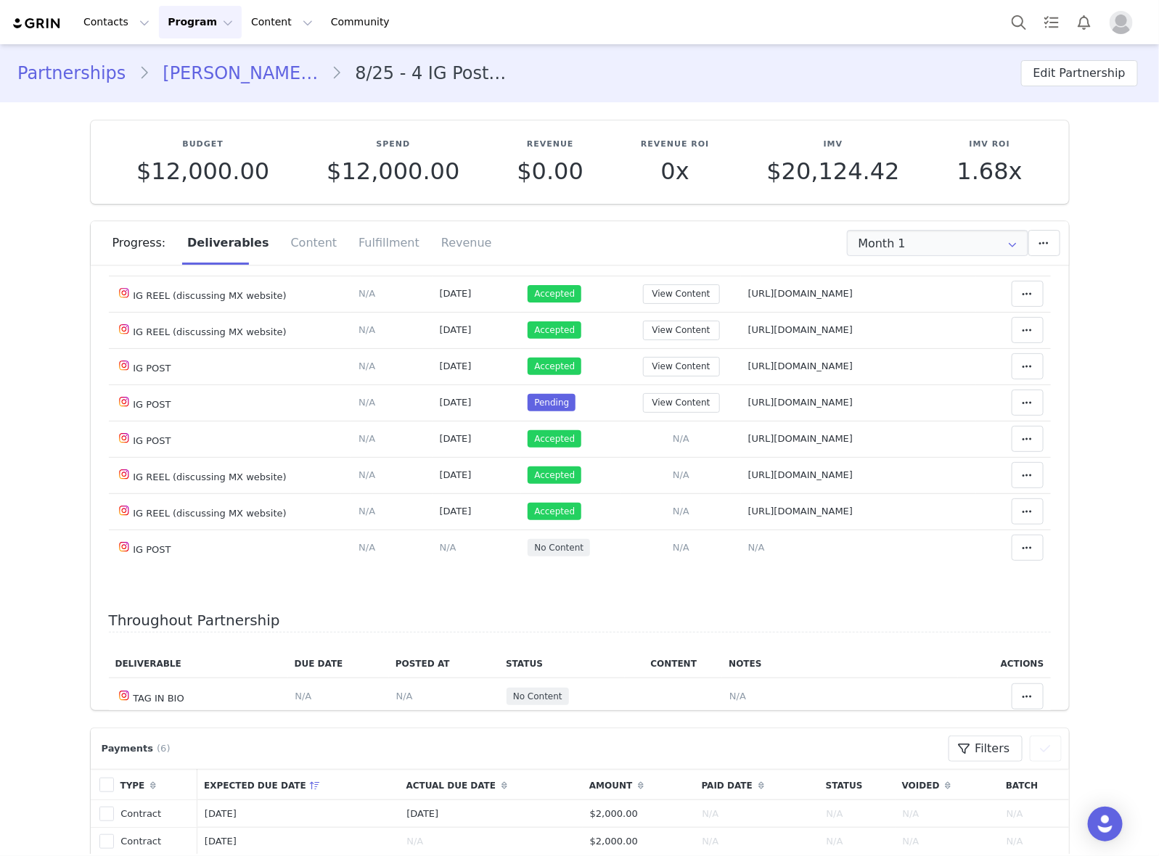
click at [249, 81] on link "Natália Da Silva Subtil" at bounding box center [239, 73] width 181 height 26
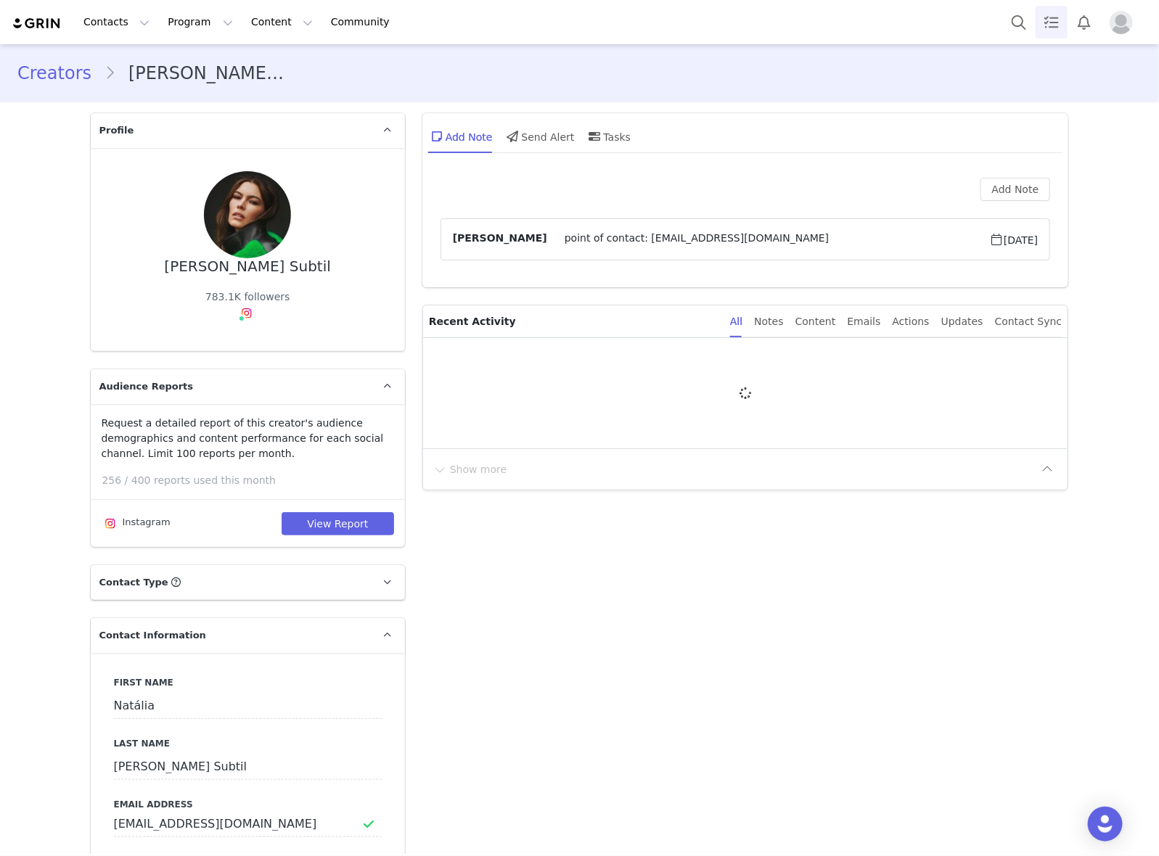
type input "+52 ([GEOGRAPHIC_DATA])"
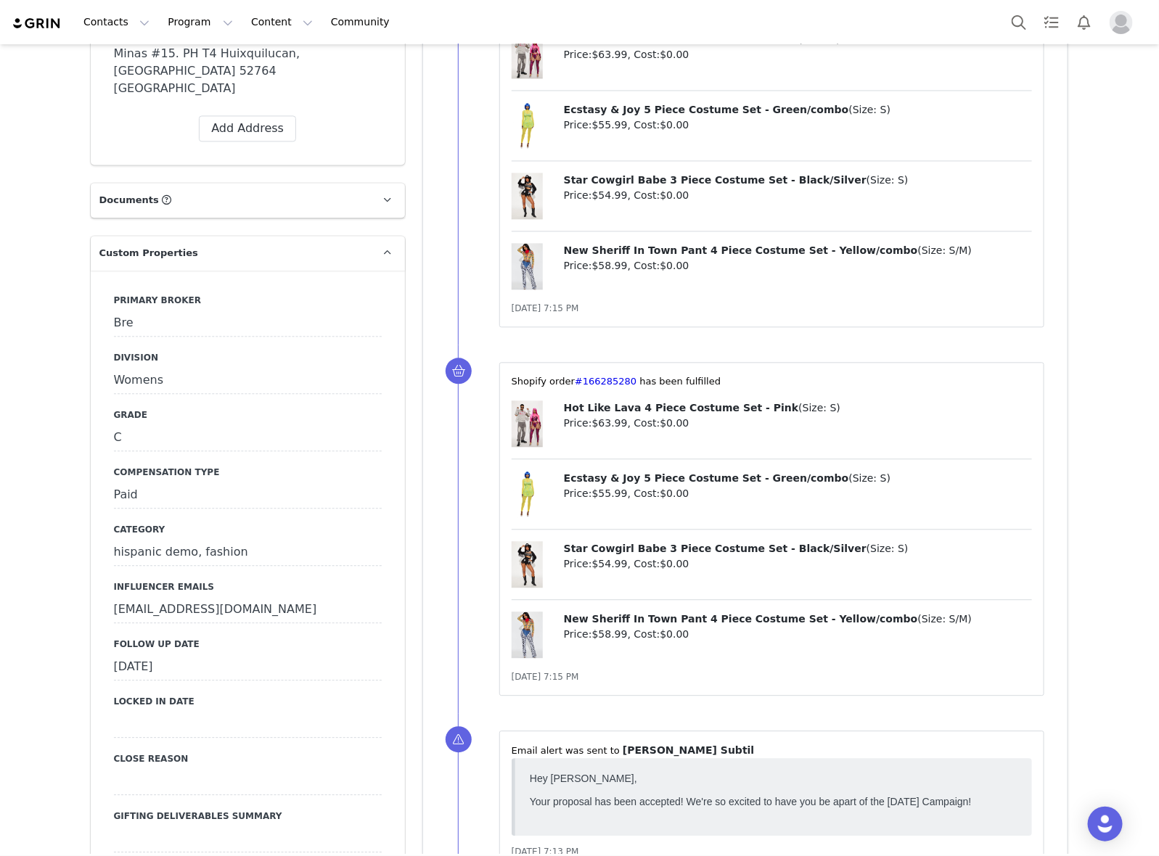
scroll to position [1270, 0]
